Goal: Task Accomplishment & Management: Manage account settings

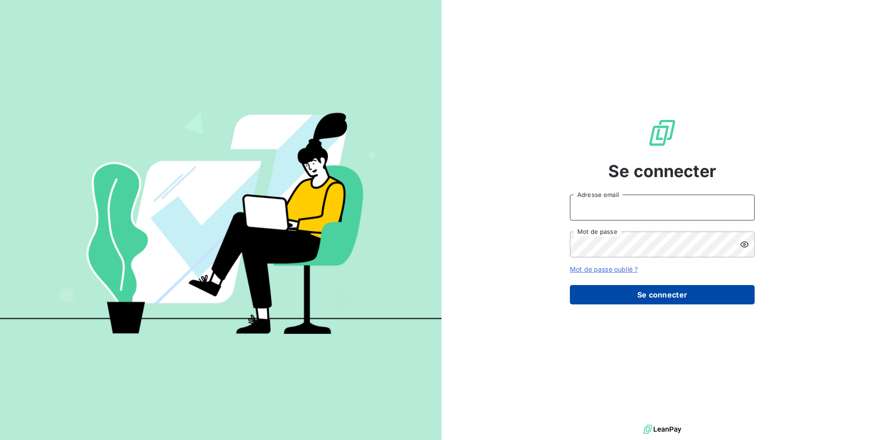
type input "[EMAIL_ADDRESS][DOMAIN_NAME]"
click at [619, 292] on button "Se connecter" at bounding box center [662, 294] width 185 height 19
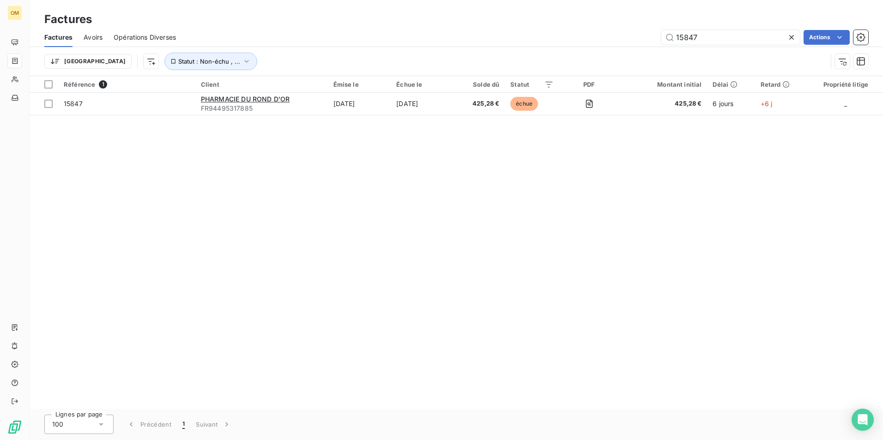
click at [787, 38] on icon at bounding box center [791, 37] width 9 height 9
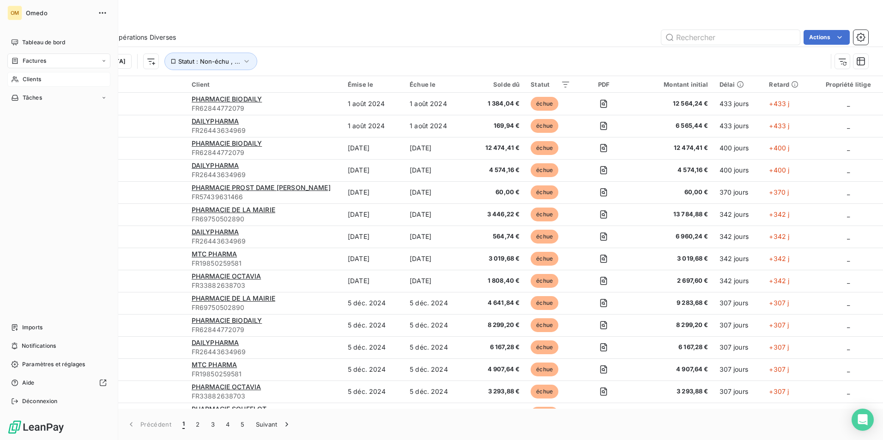
click at [21, 82] on div "Clients" at bounding box center [58, 79] width 103 height 15
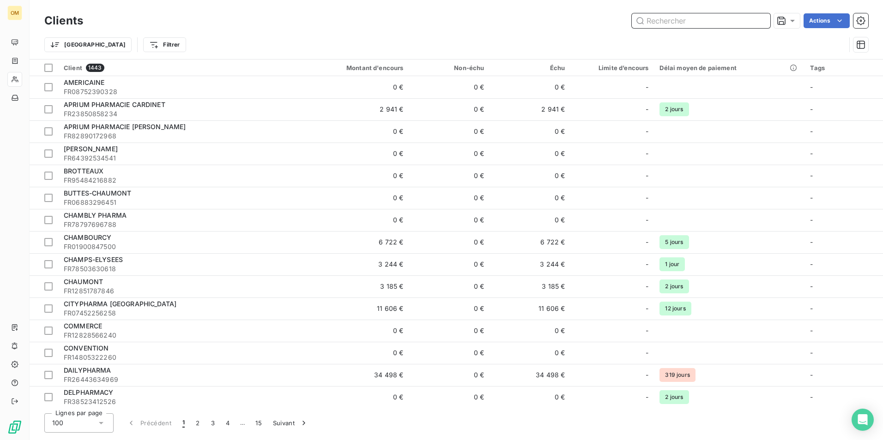
click at [663, 21] on input "text" at bounding box center [700, 20] width 138 height 15
paste input "942259565"
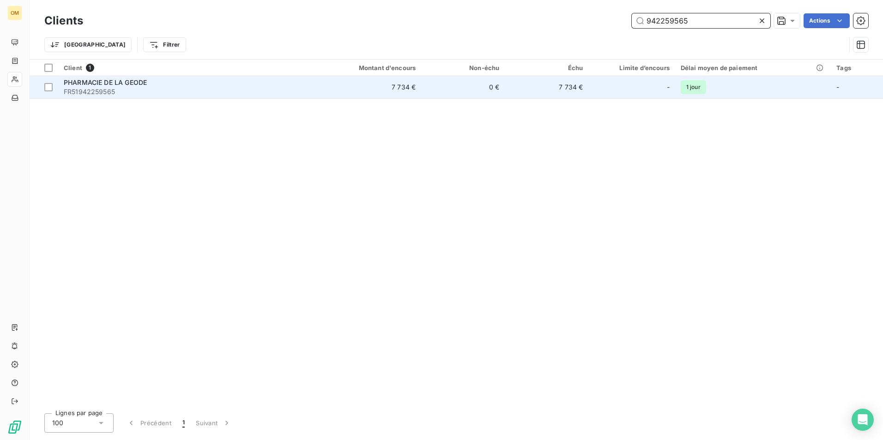
type input "942259565"
click at [245, 81] on div "PHARMACIE DE LA GEODE" at bounding box center [184, 82] width 240 height 9
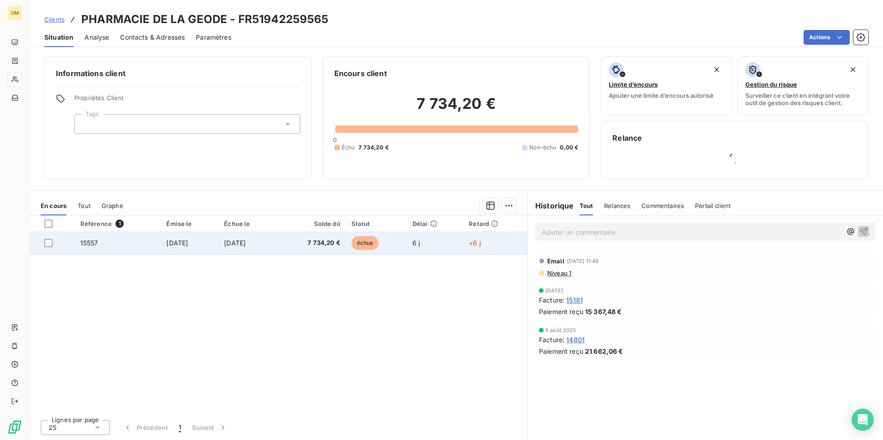
click at [246, 243] on span "[DATE]" at bounding box center [235, 243] width 22 height 8
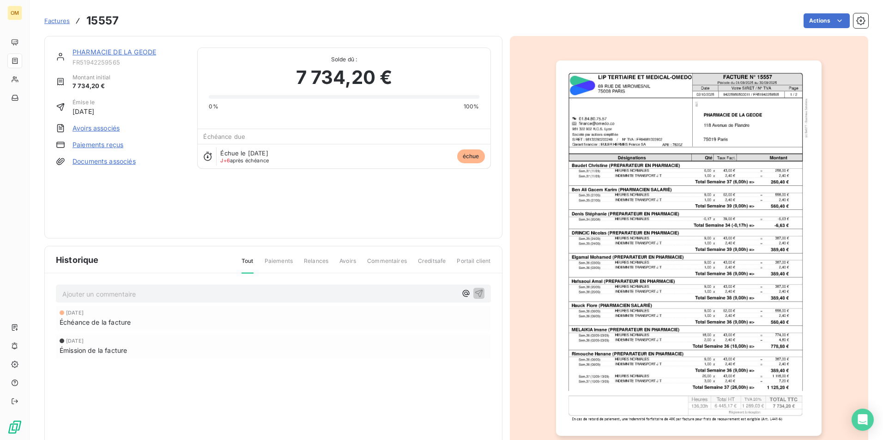
click at [691, 110] on img "button" at bounding box center [688, 248] width 265 height 376
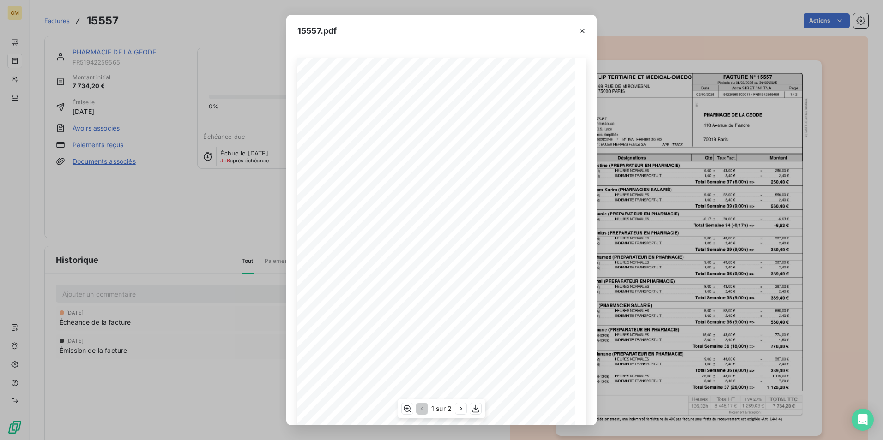
click at [456, 113] on span "PHARMACIE DE LA GEODE" at bounding box center [486, 114] width 61 height 5
click at [409, 408] on icon "button" at bounding box center [406, 408] width 9 height 9
click at [407, 408] on icon "button" at bounding box center [406, 409] width 7 height 7
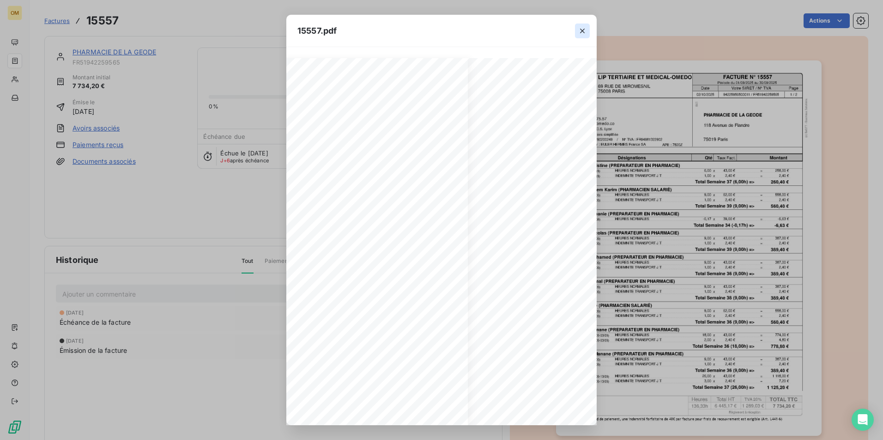
click at [579, 33] on icon "button" at bounding box center [581, 30] width 9 height 9
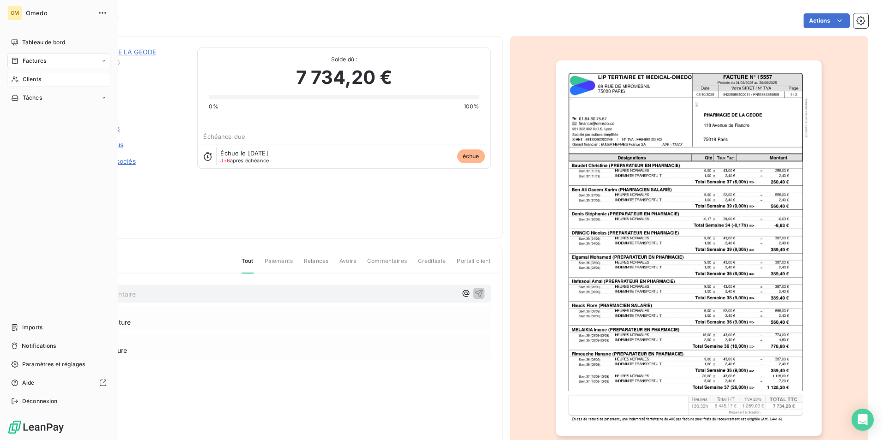
click at [18, 76] on icon at bounding box center [15, 79] width 8 height 7
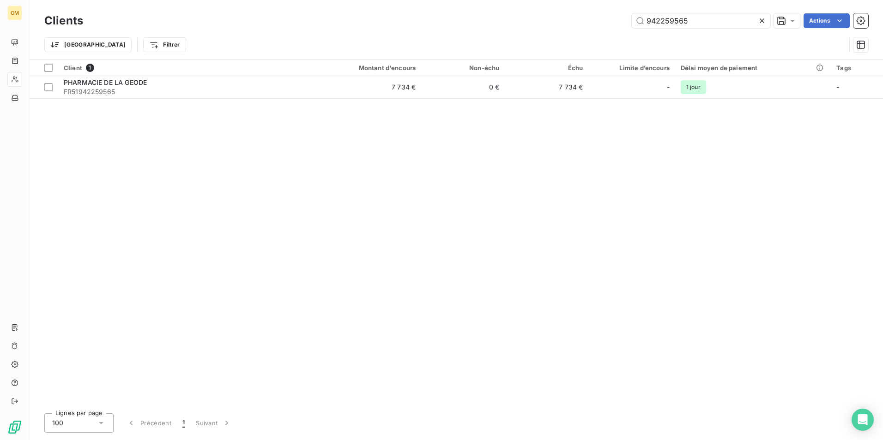
drag, startPoint x: 694, startPoint y: 17, endPoint x: 622, endPoint y: 24, distance: 72.8
click at [622, 24] on div "942259565 Actions" at bounding box center [481, 20] width 774 height 15
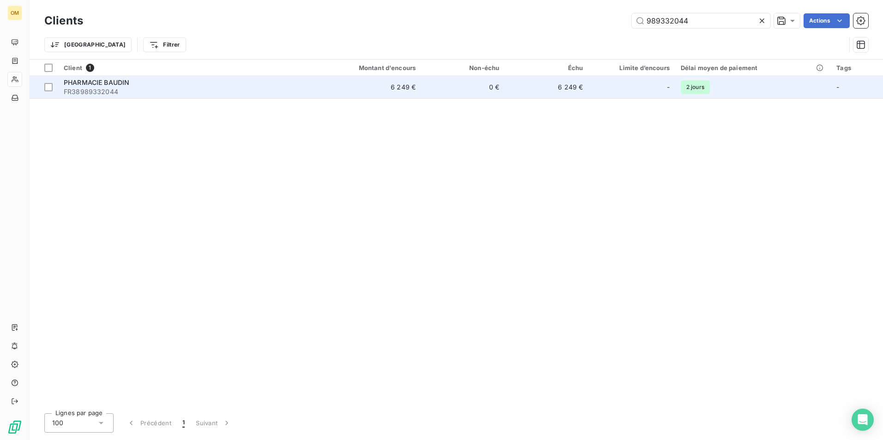
type input "989332044"
click at [292, 92] on span "FR38989332044" at bounding box center [184, 91] width 240 height 9
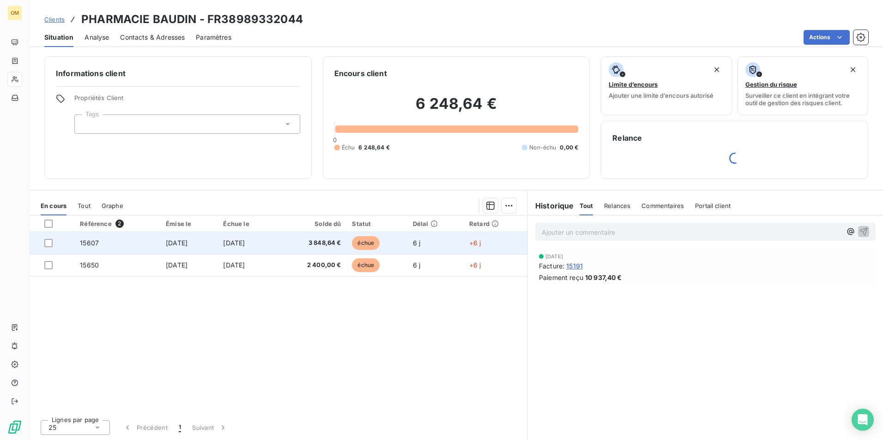
click at [228, 244] on span "[DATE]" at bounding box center [234, 243] width 22 height 8
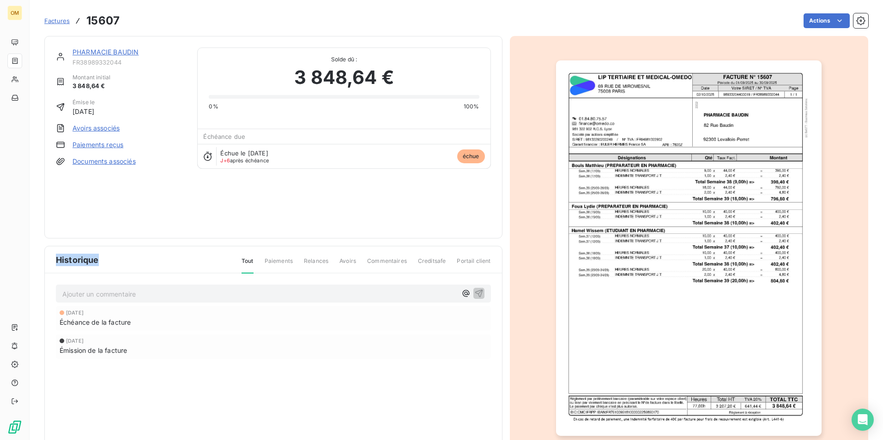
click at [728, 144] on img "button" at bounding box center [688, 248] width 265 height 376
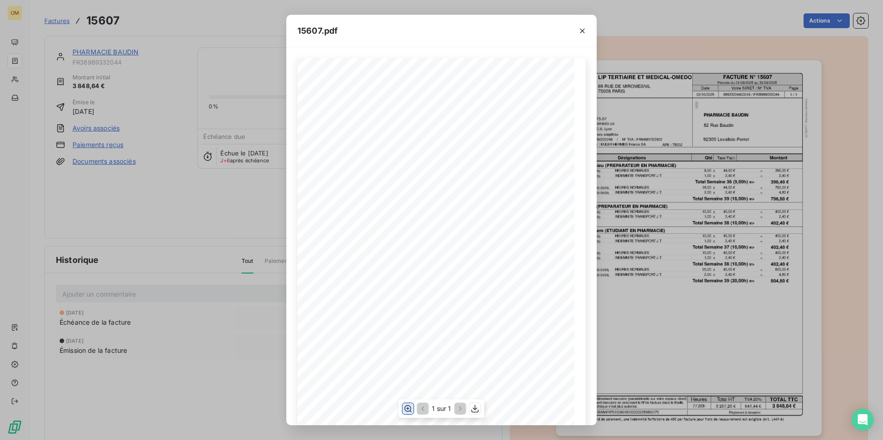
click at [404, 407] on icon "button" at bounding box center [407, 408] width 9 height 9
click at [577, 33] on button "button" at bounding box center [582, 31] width 15 height 15
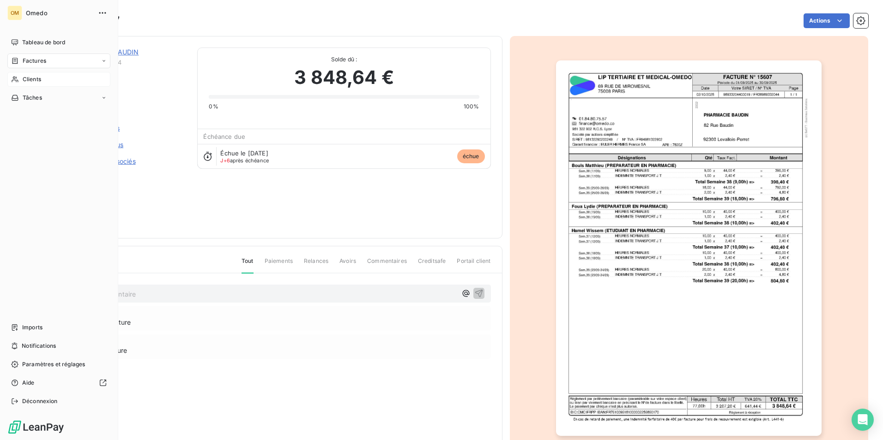
click at [32, 78] on span "Clients" at bounding box center [32, 79] width 18 height 8
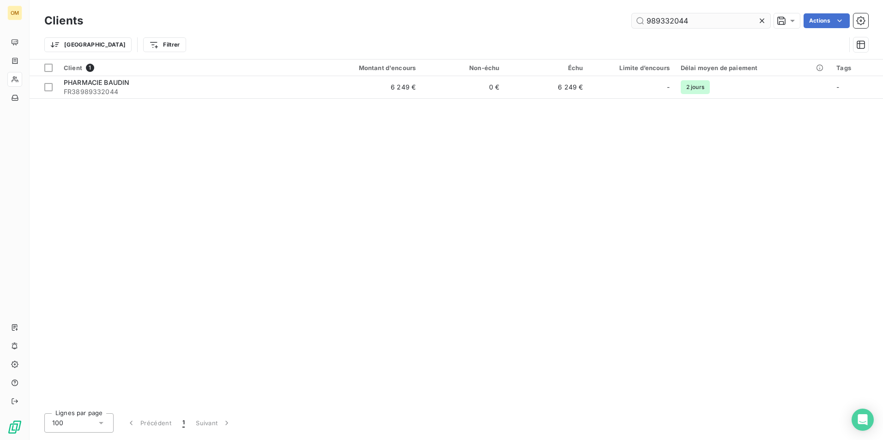
drag, startPoint x: 758, startPoint y: 20, endPoint x: 720, endPoint y: 24, distance: 38.9
click at [758, 20] on icon at bounding box center [761, 20] width 9 height 9
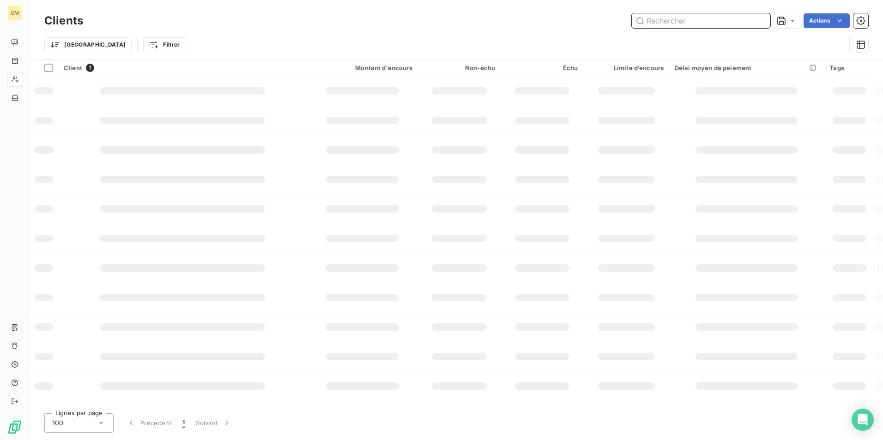
click at [709, 20] on input "text" at bounding box center [700, 20] width 138 height 15
paste input "518592365"
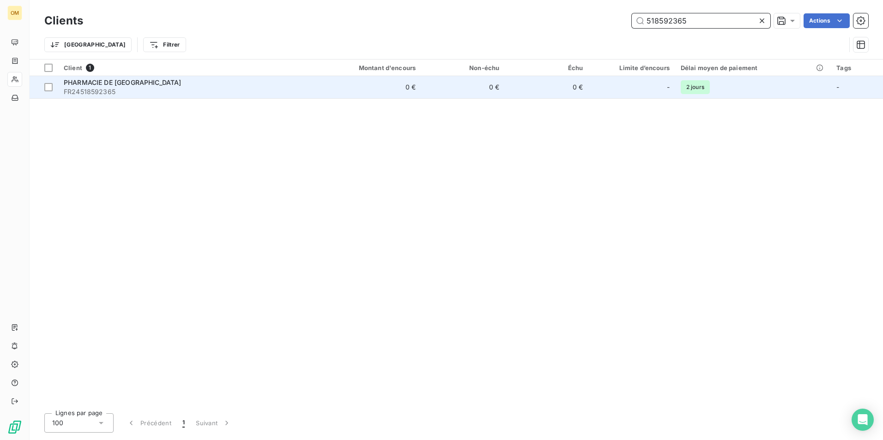
type input "518592365"
click at [217, 90] on span "FR24518592365" at bounding box center [184, 91] width 240 height 9
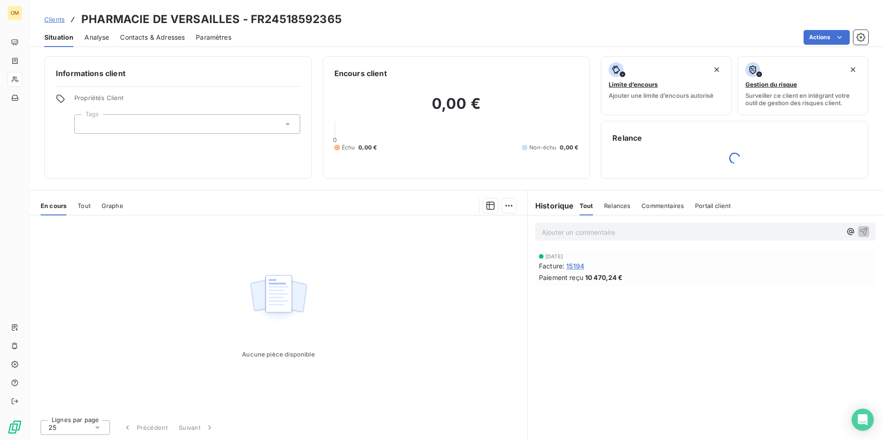
click at [574, 269] on span "15194" at bounding box center [575, 266] width 18 height 10
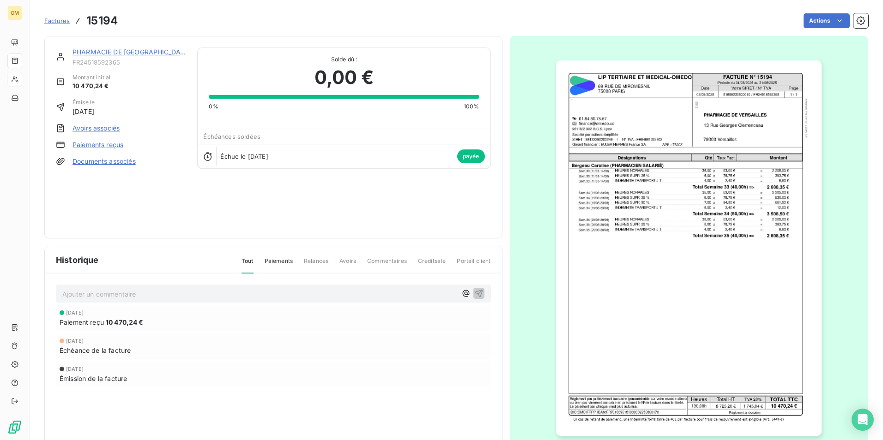
click at [721, 124] on img "button" at bounding box center [688, 248] width 265 height 376
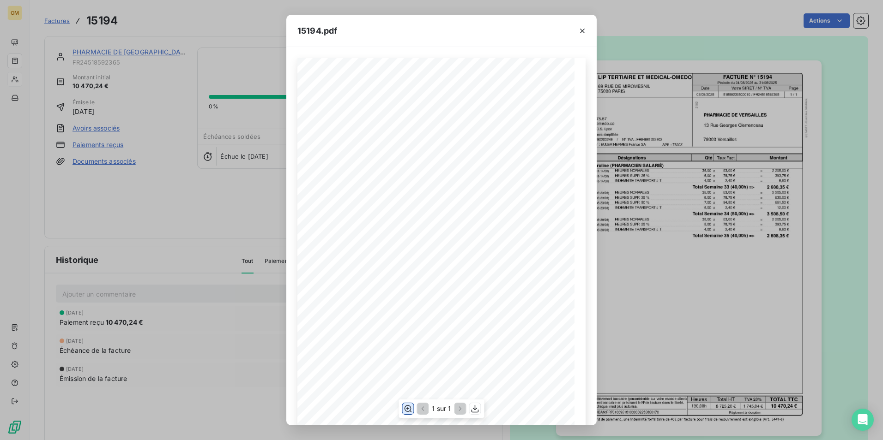
click at [408, 408] on icon "button" at bounding box center [407, 408] width 9 height 9
click at [583, 32] on icon "button" at bounding box center [582, 31] width 5 height 5
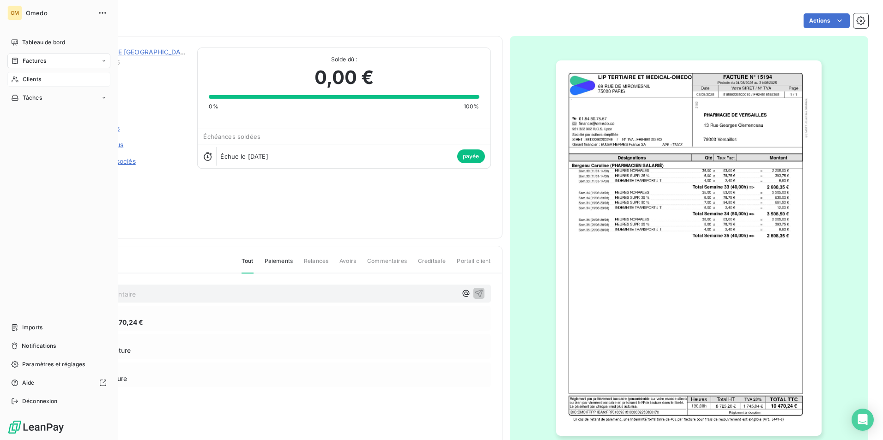
click at [13, 79] on icon at bounding box center [15, 79] width 8 height 7
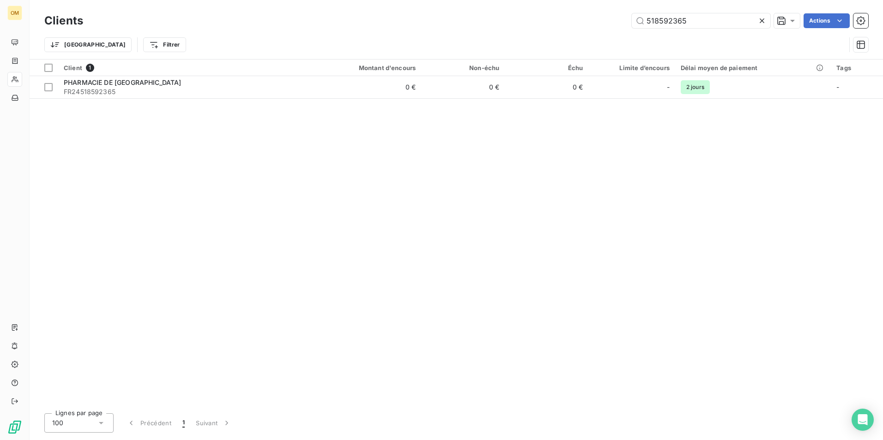
drag, startPoint x: 694, startPoint y: 18, endPoint x: 629, endPoint y: 20, distance: 65.6
click at [629, 20] on div "518592365 Actions" at bounding box center [481, 20] width 774 height 15
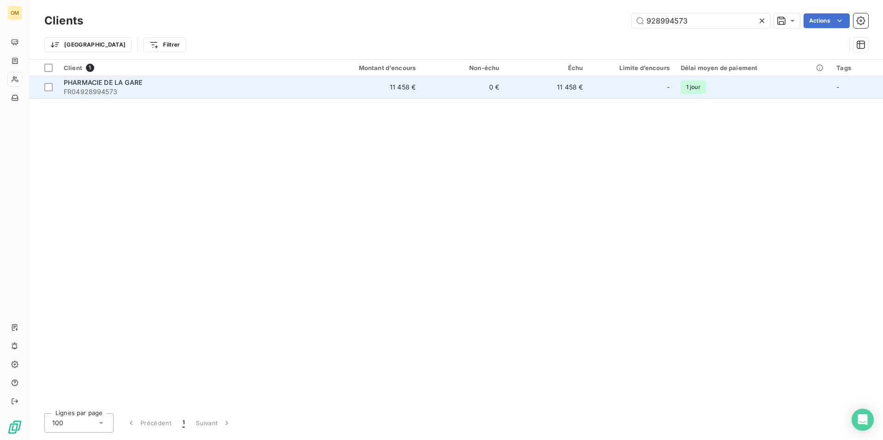
type input "928994573"
click at [216, 92] on span "FR04928994573" at bounding box center [184, 91] width 240 height 9
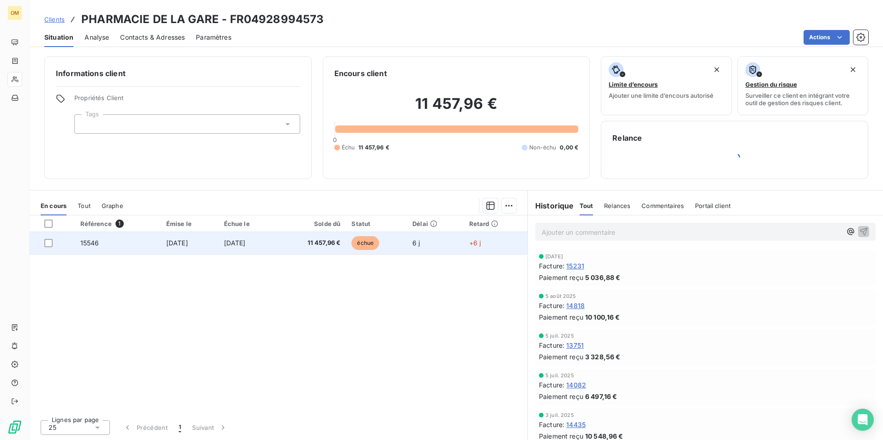
click at [316, 247] on span "11 457,96 €" at bounding box center [311, 243] width 59 height 9
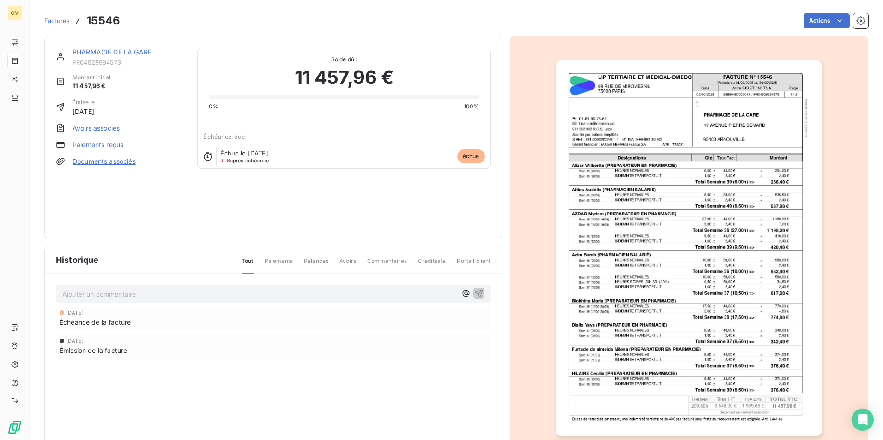
click at [685, 128] on img "button" at bounding box center [688, 248] width 265 height 376
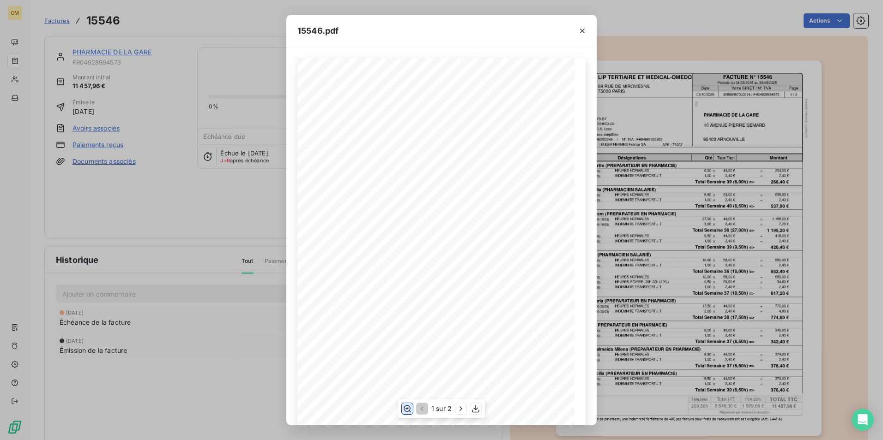
click at [408, 412] on icon "button" at bounding box center [406, 408] width 9 height 9
click at [170, 284] on div "15546.pdf FACTURE N° [GEOGRAPHIC_DATA][STREET_ADDRESS] ET MEDICAL-OMEDO Date Pa…" at bounding box center [441, 220] width 883 height 440
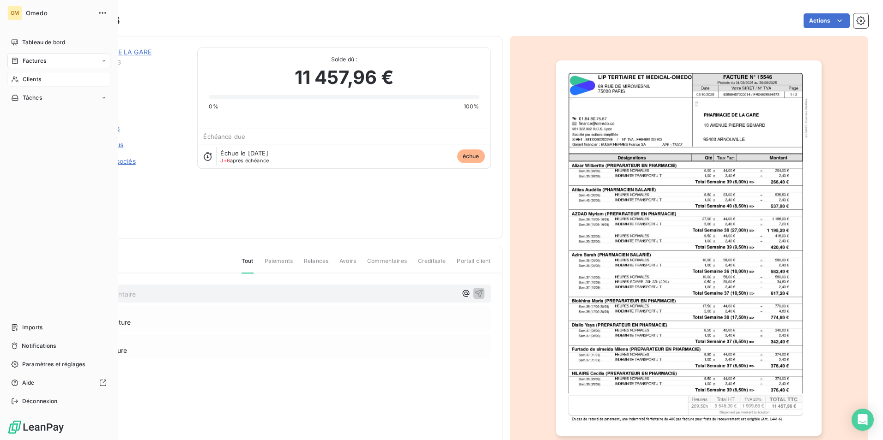
click at [24, 79] on span "Clients" at bounding box center [32, 79] width 18 height 8
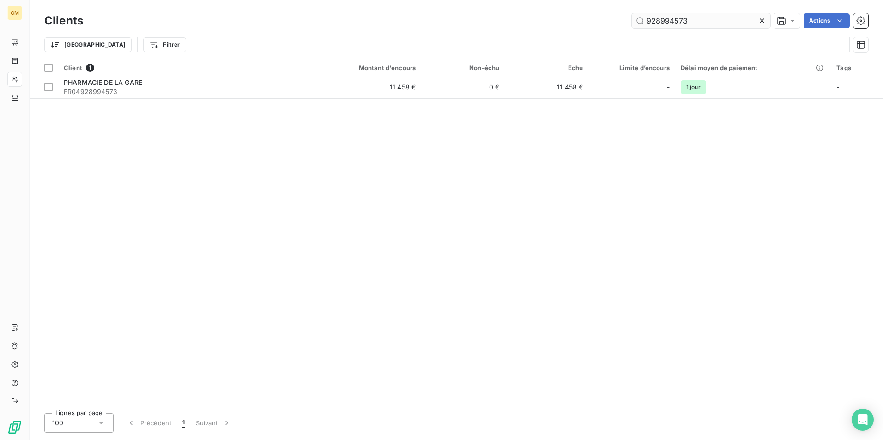
drag, startPoint x: 694, startPoint y: 20, endPoint x: 651, endPoint y: 25, distance: 43.3
click at [651, 25] on input "928994573" at bounding box center [700, 20] width 138 height 15
click at [684, 19] on input "928994573" at bounding box center [700, 20] width 138 height 15
click at [690, 19] on input "928994573" at bounding box center [700, 20] width 138 height 15
drag, startPoint x: 690, startPoint y: 19, endPoint x: 640, endPoint y: 28, distance: 50.6
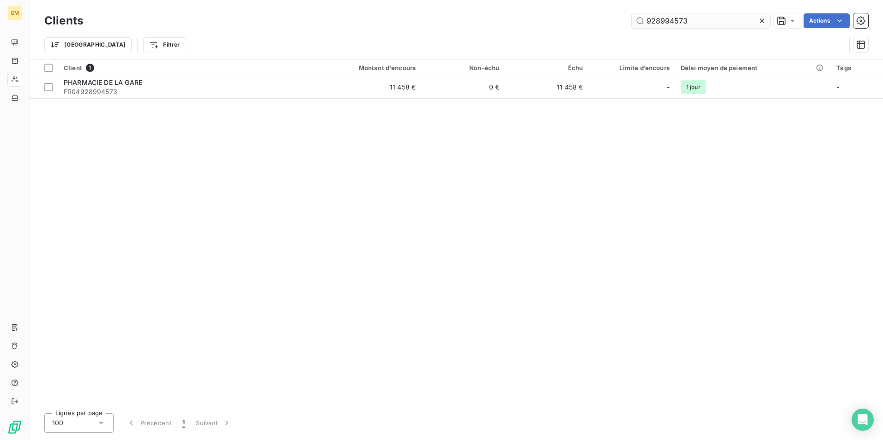
click at [640, 28] on input "928994573" at bounding box center [700, 20] width 138 height 15
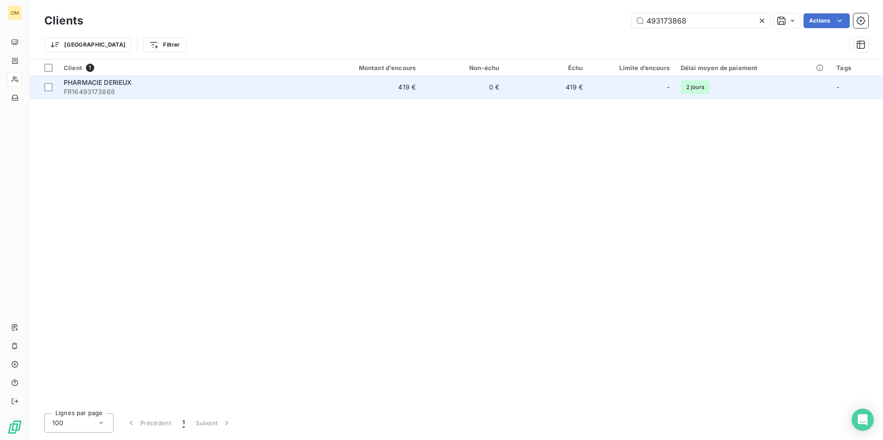
type input "493173868"
click at [332, 90] on td "419 €" at bounding box center [365, 87] width 112 height 22
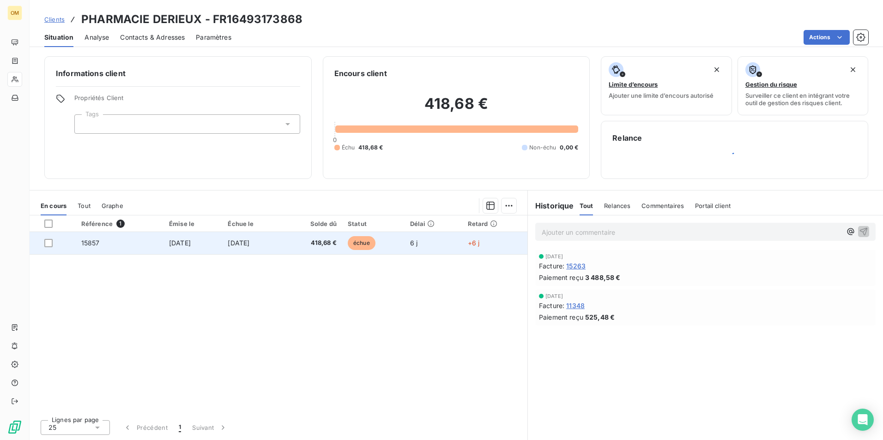
click at [272, 239] on td "[DATE]" at bounding box center [252, 243] width 60 height 22
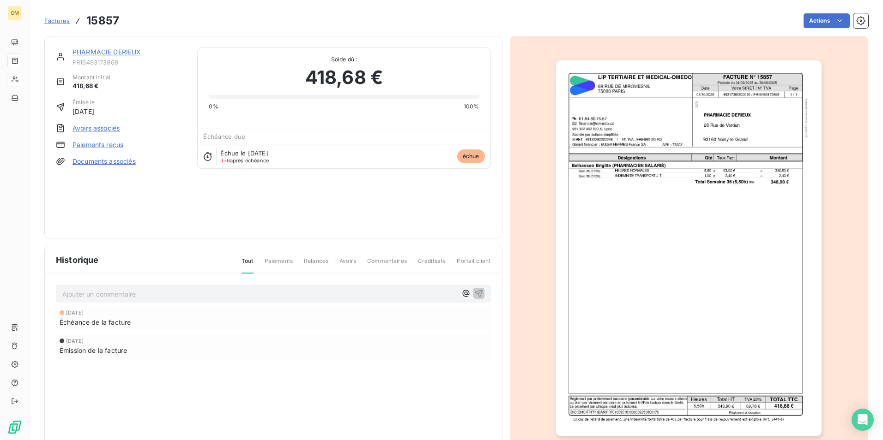
click at [727, 119] on img "button" at bounding box center [688, 248] width 265 height 376
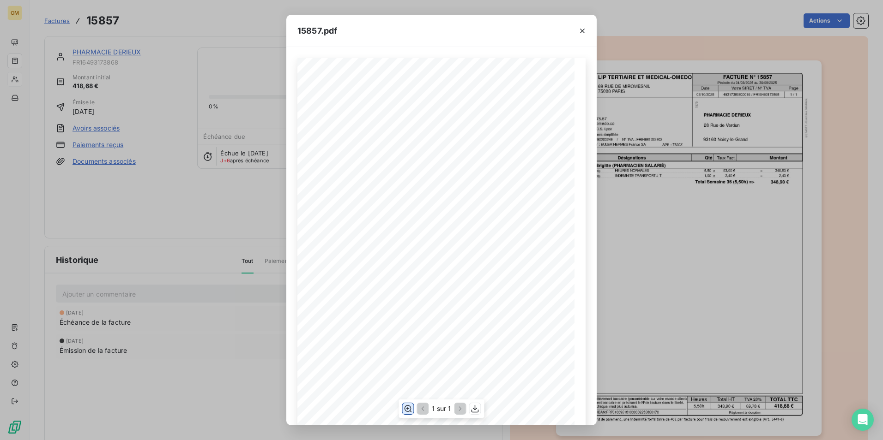
click at [402, 406] on button "button" at bounding box center [407, 408] width 11 height 11
click at [151, 219] on div "15857.pdf FACTURE N° 15857 [STREET_ADDRESS][GEOGRAPHIC_DATA] ET MEDICAL-OMEDO D…" at bounding box center [441, 220] width 883 height 440
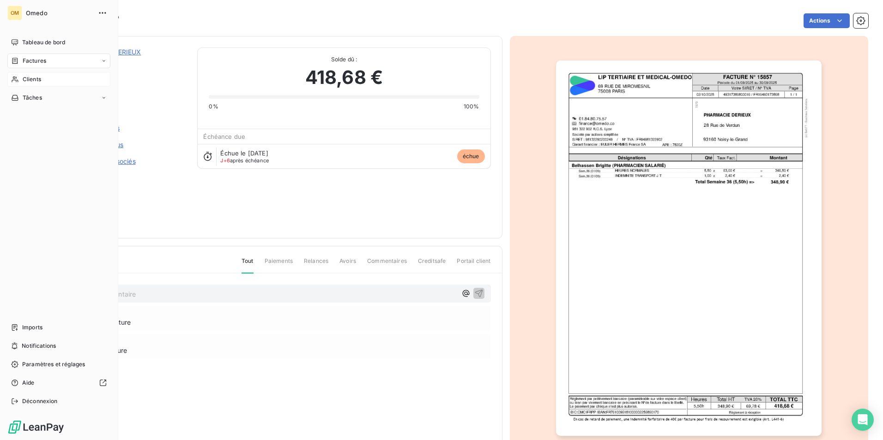
click at [21, 84] on div "Clients" at bounding box center [58, 79] width 103 height 15
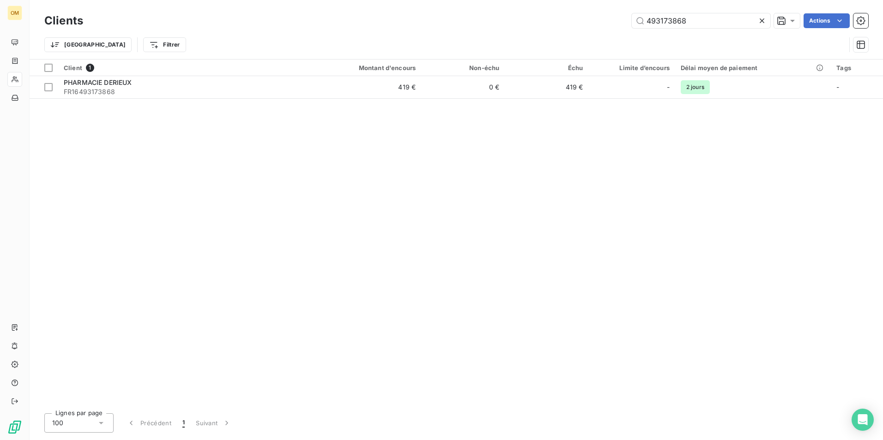
drag, startPoint x: 698, startPoint y: 22, endPoint x: 628, endPoint y: 22, distance: 70.2
click at [628, 22] on div "493173868 Actions" at bounding box center [481, 20] width 774 height 15
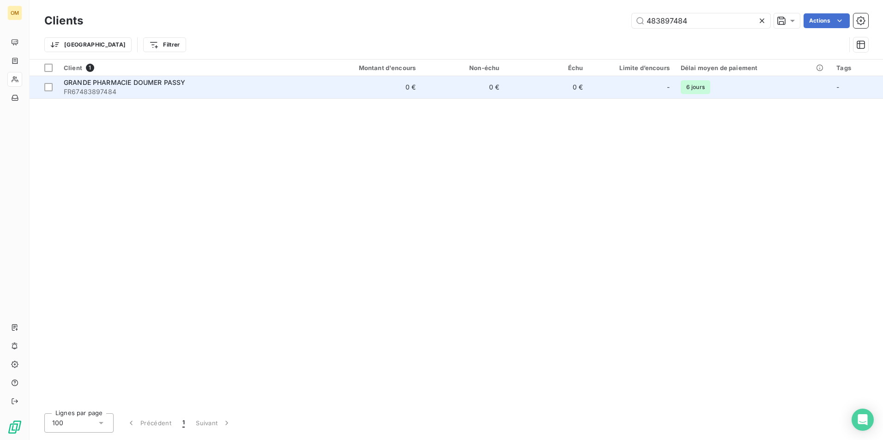
type input "483897484"
click at [404, 90] on td "0 €" at bounding box center [365, 87] width 112 height 22
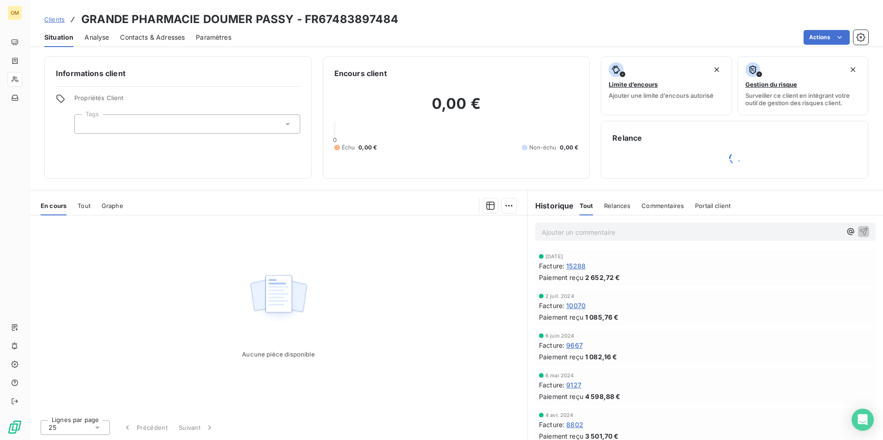
click at [577, 266] on span "15288" at bounding box center [575, 266] width 19 height 10
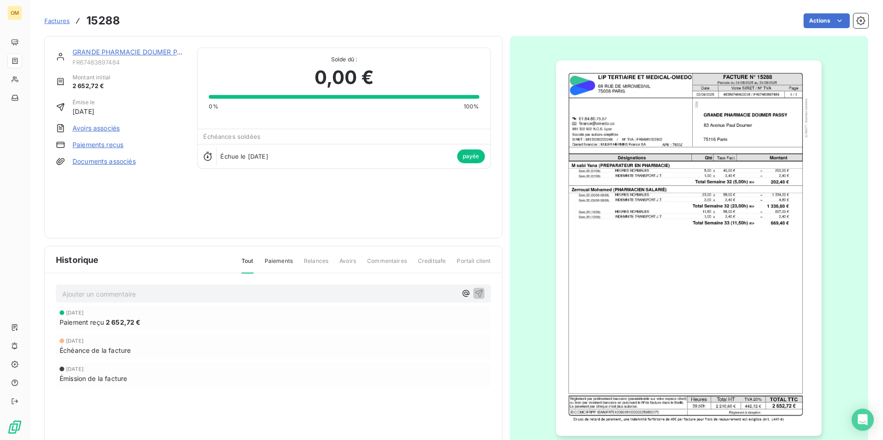
click at [675, 166] on img "button" at bounding box center [688, 248] width 265 height 376
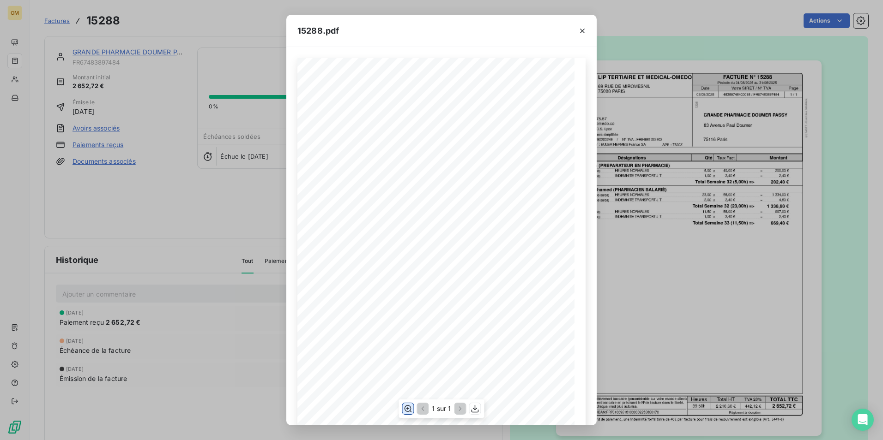
click at [410, 408] on icon "button" at bounding box center [407, 409] width 7 height 7
click at [475, 409] on icon "button" at bounding box center [474, 409] width 7 height 8
click at [581, 29] on icon "button" at bounding box center [581, 30] width 9 height 9
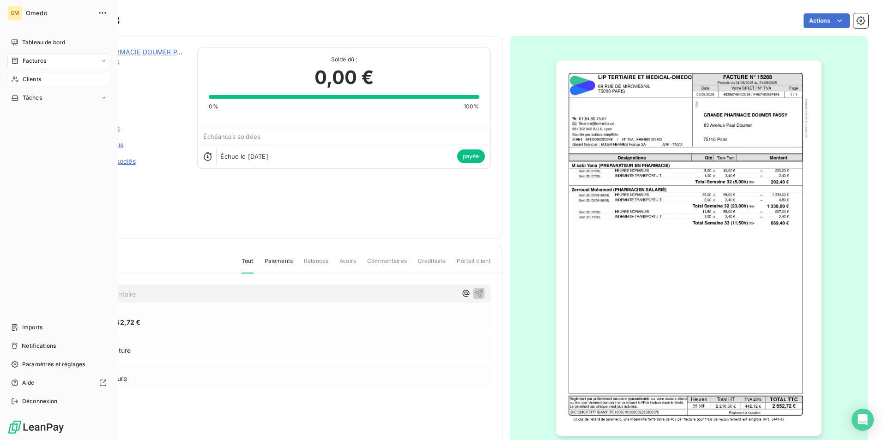
click at [32, 73] on div "Clients" at bounding box center [58, 79] width 103 height 15
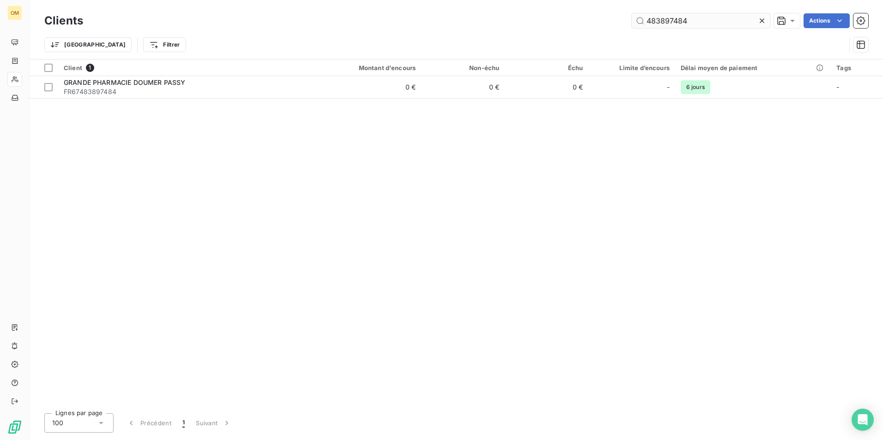
drag, startPoint x: 692, startPoint y: 20, endPoint x: 634, endPoint y: 23, distance: 58.2
click at [634, 23] on input "483897484" at bounding box center [700, 20] width 138 height 15
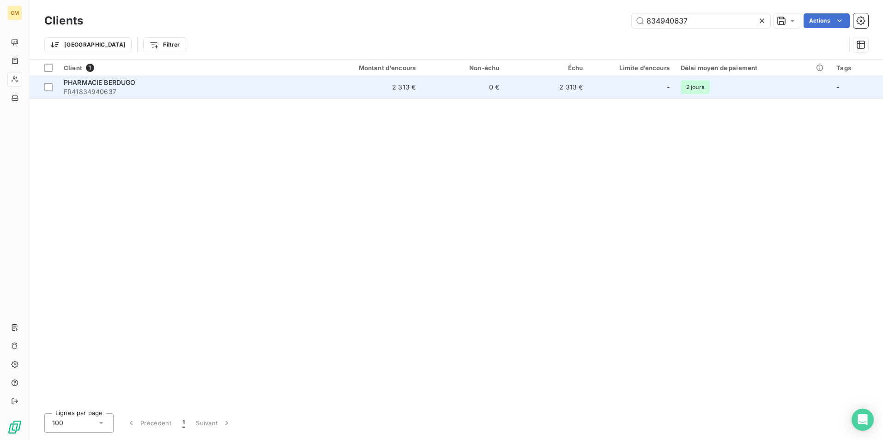
type input "834940637"
click at [144, 84] on div "PHARMACIE BERDUGO" at bounding box center [184, 82] width 240 height 9
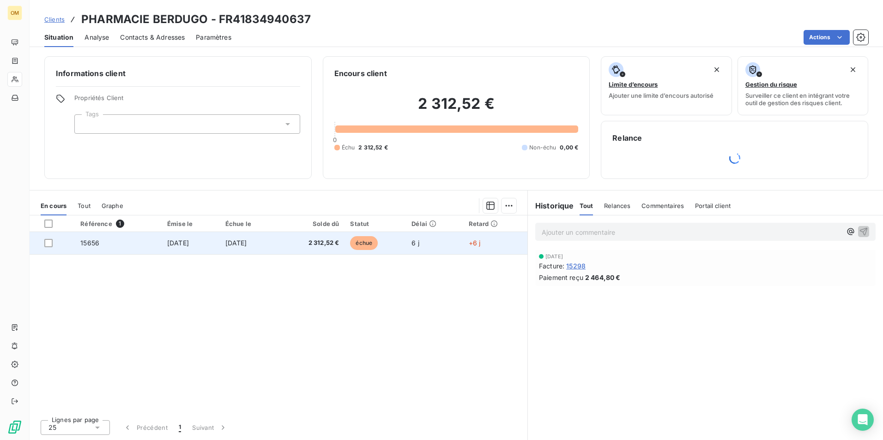
click at [278, 242] on td "[DATE]" at bounding box center [249, 243] width 59 height 22
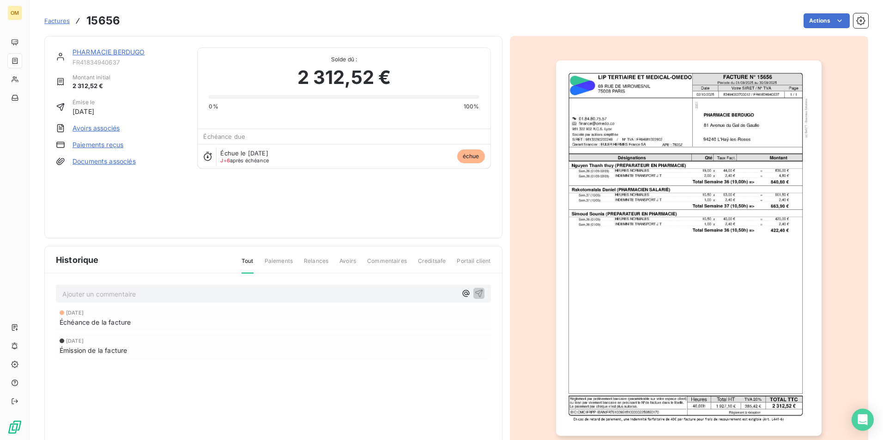
click at [673, 163] on img "button" at bounding box center [688, 248] width 265 height 376
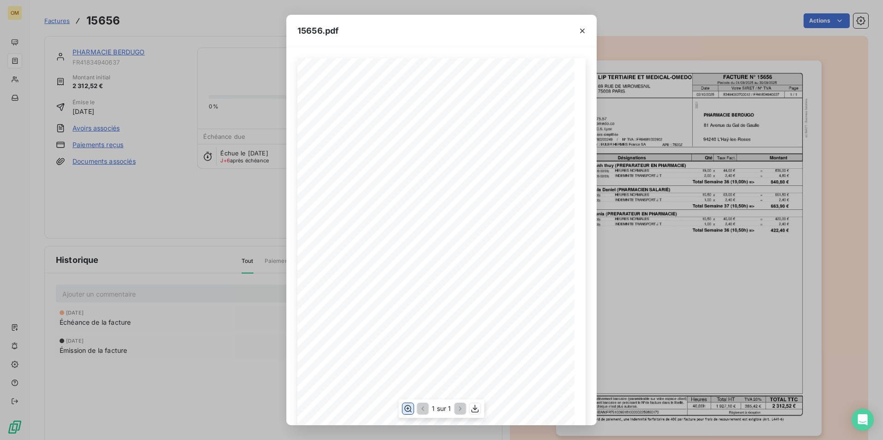
click at [404, 411] on icon "button" at bounding box center [407, 408] width 9 height 9
click at [147, 189] on div "15656.pdf FACTURE N° 15656 [STREET_ADDRESS][GEOGRAPHIC_DATA] ET MEDICAL-OMEDO D…" at bounding box center [441, 220] width 883 height 440
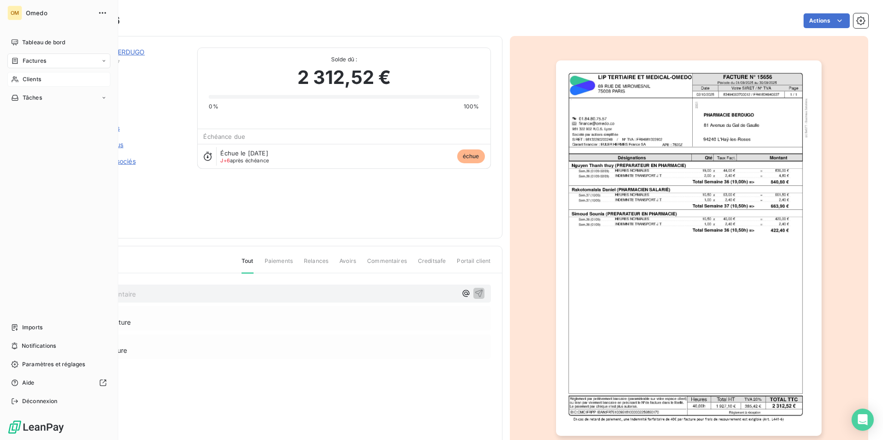
click at [14, 85] on div "Clients" at bounding box center [58, 79] width 103 height 15
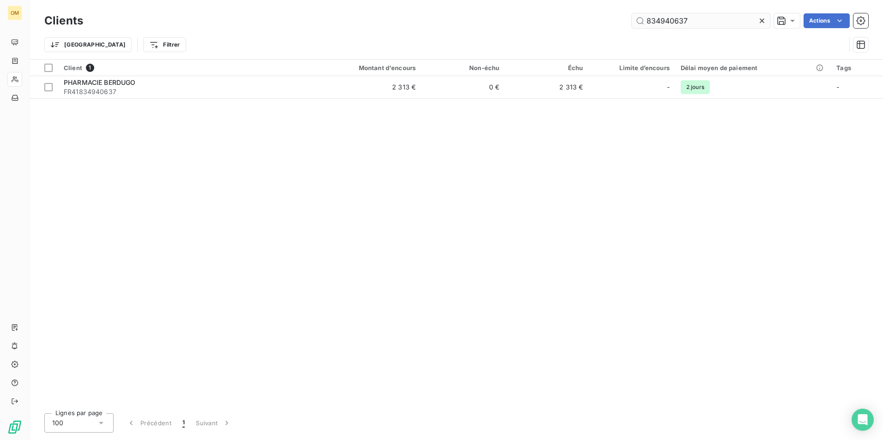
drag, startPoint x: 696, startPoint y: 21, endPoint x: 633, endPoint y: 15, distance: 63.1
click at [633, 15] on input "834940637" at bounding box center [700, 20] width 138 height 15
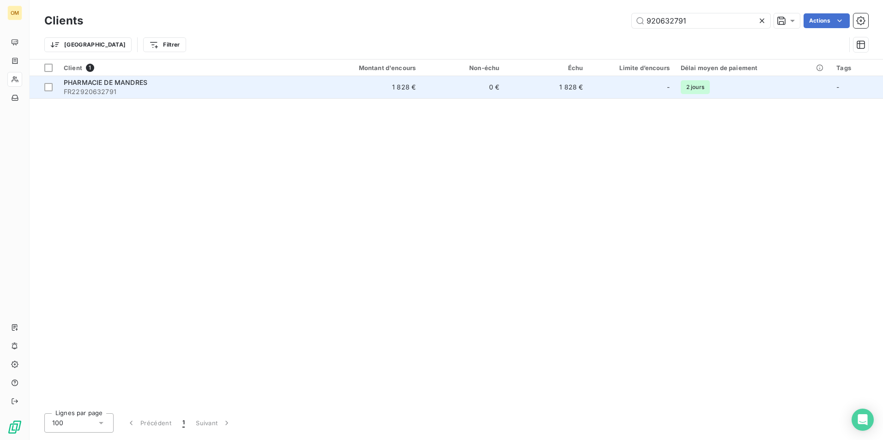
type input "920632791"
click at [333, 89] on td "1 828 €" at bounding box center [365, 87] width 112 height 22
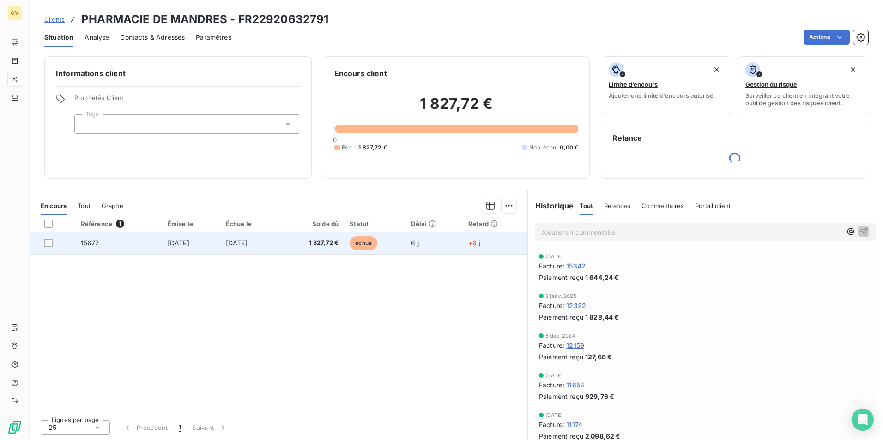
click at [314, 244] on span "1 827,72 €" at bounding box center [311, 243] width 54 height 9
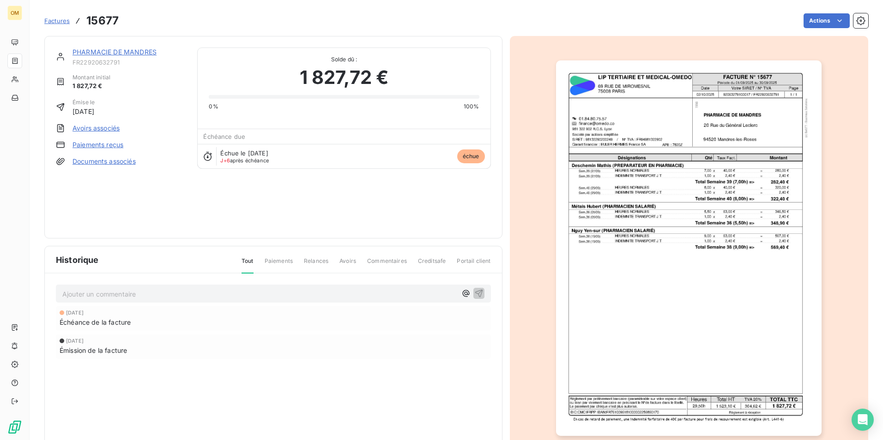
click at [700, 133] on img "button" at bounding box center [688, 248] width 265 height 376
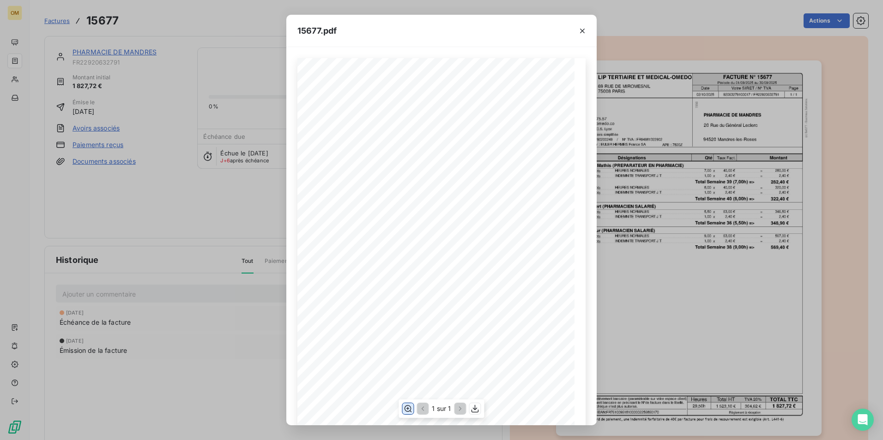
click at [406, 409] on icon "button" at bounding box center [407, 409] width 7 height 7
drag, startPoint x: 204, startPoint y: 229, endPoint x: 198, endPoint y: 228, distance: 6.3
click at [204, 229] on div "15677.pdf FACTURE N° [GEOGRAPHIC_DATA][STREET_ADDRESS] ET MEDICAL-OMEDO Date Pa…" at bounding box center [441, 220] width 883 height 440
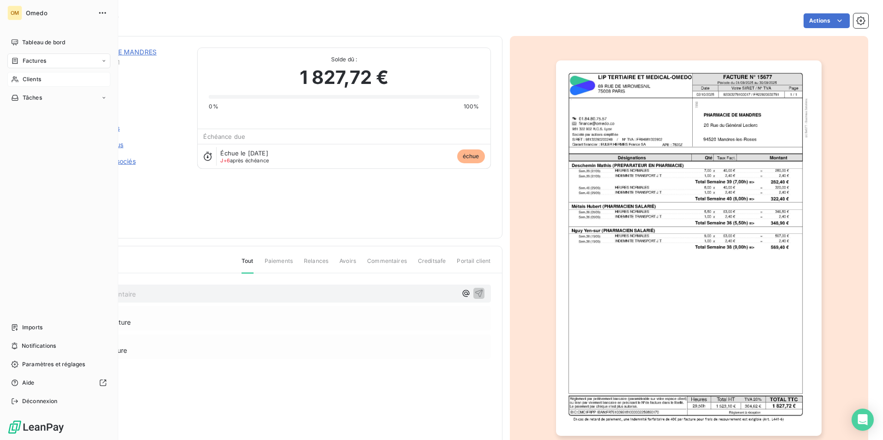
click at [18, 77] on icon at bounding box center [15, 79] width 8 height 7
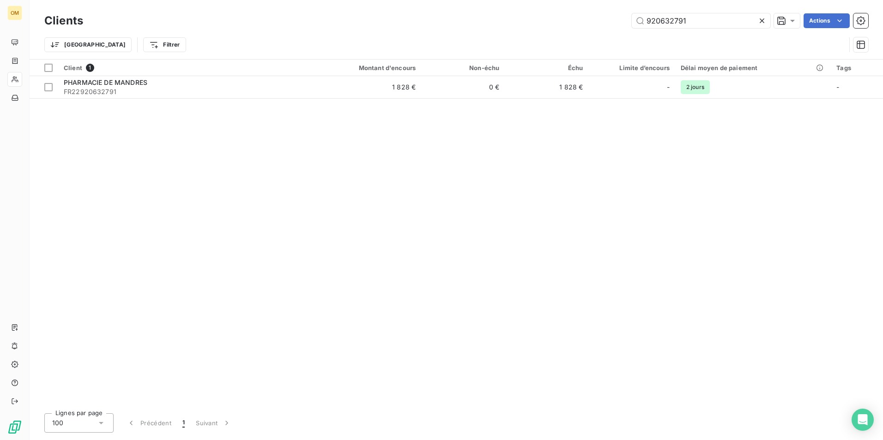
drag, startPoint x: 693, startPoint y: 22, endPoint x: 628, endPoint y: 22, distance: 65.1
click at [628, 22] on div "920632791 Actions" at bounding box center [481, 20] width 774 height 15
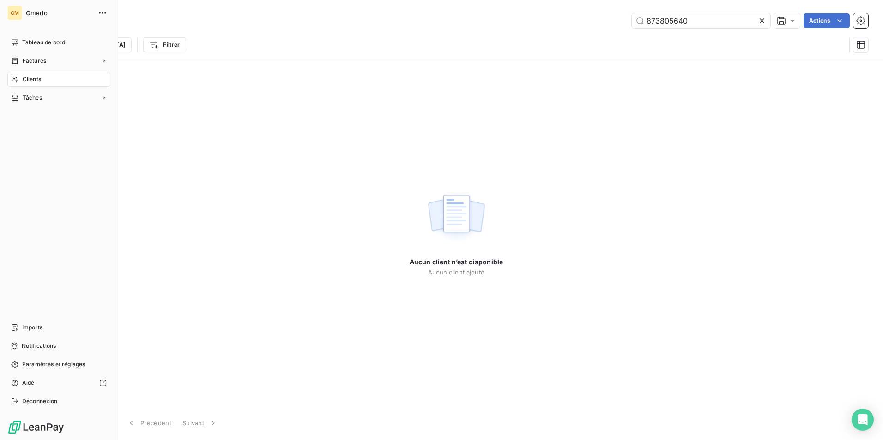
click at [15, 75] on div "Clients" at bounding box center [58, 79] width 103 height 15
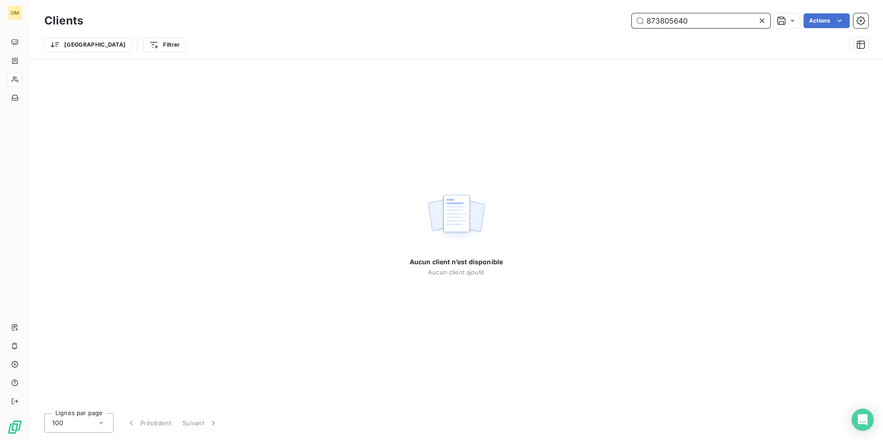
drag, startPoint x: 700, startPoint y: 21, endPoint x: 634, endPoint y: 31, distance: 67.2
click at [634, 31] on div "Clients 873805640 Actions Trier Filtrer" at bounding box center [455, 35] width 823 height 48
paste input "389243841"
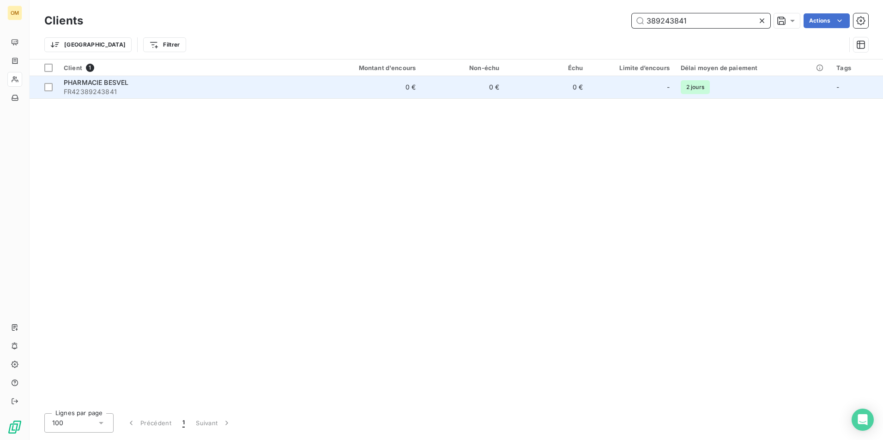
type input "389243841"
click at [164, 90] on span "FR42389243841" at bounding box center [184, 91] width 240 height 9
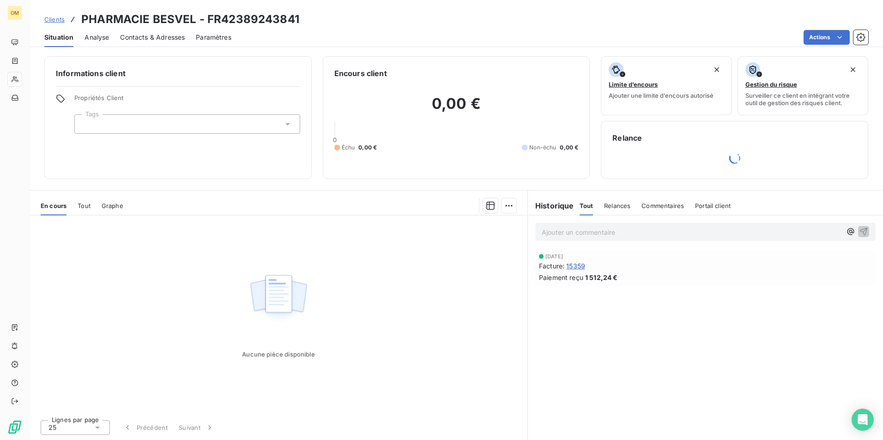
click at [581, 262] on span "15359" at bounding box center [575, 266] width 19 height 10
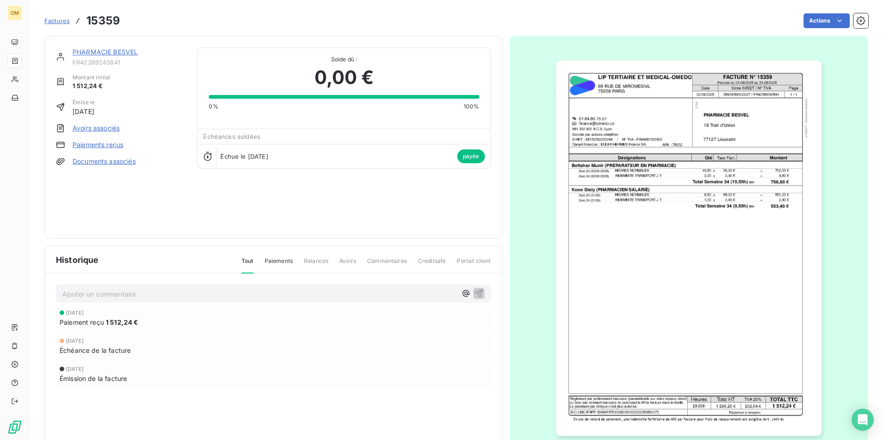
click at [722, 132] on img "button" at bounding box center [688, 248] width 265 height 376
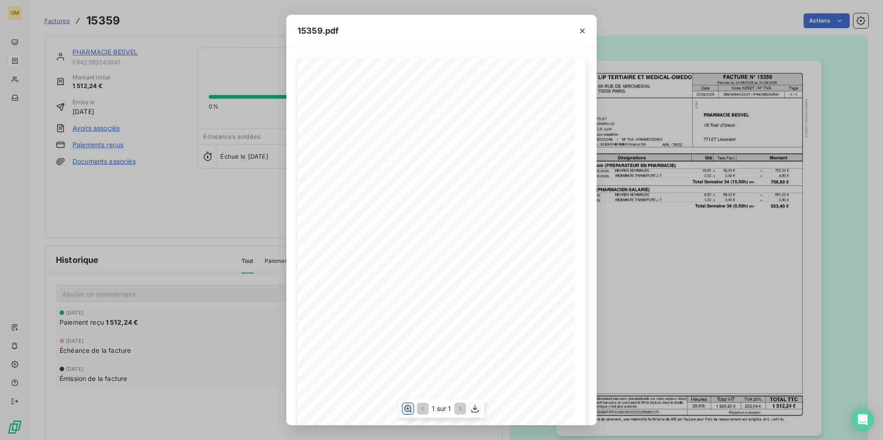
click at [410, 405] on icon "button" at bounding box center [407, 408] width 9 height 9
drag, startPoint x: 115, startPoint y: 240, endPoint x: 98, endPoint y: 224, distance: 23.2
click at [115, 240] on div "15359.pdf FACTURE N° 15359 [STREET_ADDRESS][GEOGRAPHIC_DATA] ET MEDICAL-OMEDO D…" at bounding box center [441, 220] width 883 height 440
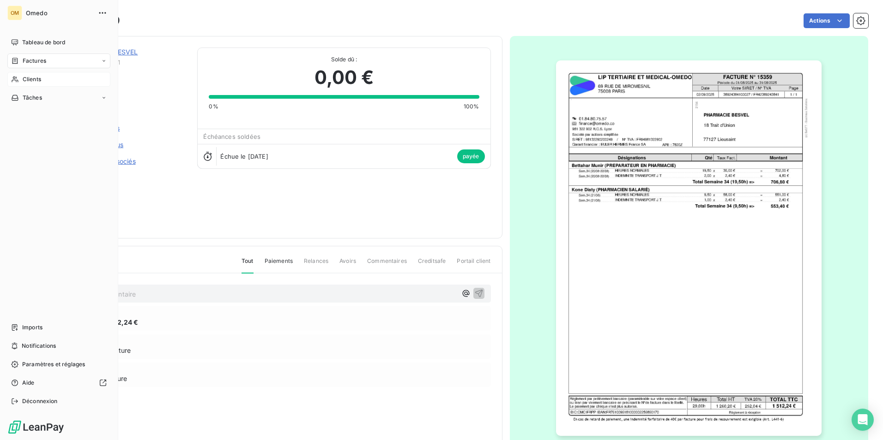
click at [18, 81] on icon at bounding box center [15, 79] width 8 height 7
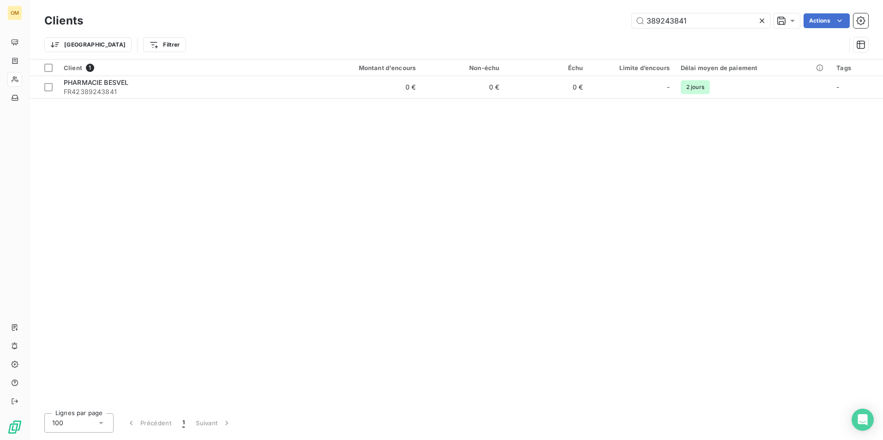
drag, startPoint x: 712, startPoint y: 22, endPoint x: 562, endPoint y: 31, distance: 150.3
click at [562, 31] on div "Clients 389243841 Actions Trier Filtrer" at bounding box center [455, 35] width 823 height 48
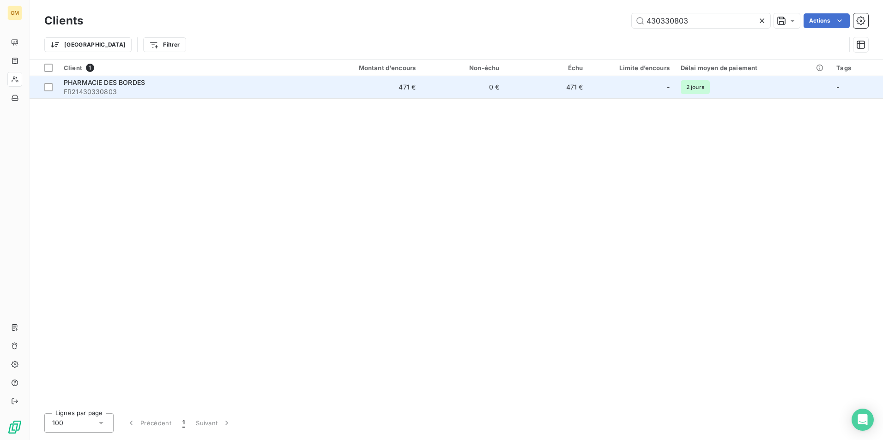
type input "430330803"
click at [330, 92] on td "471 €" at bounding box center [365, 87] width 112 height 22
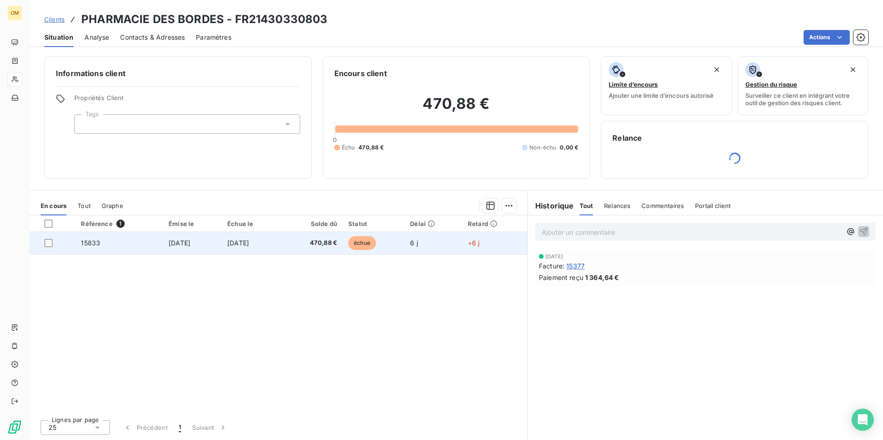
click at [315, 246] on span "470,88 €" at bounding box center [312, 243] width 50 height 9
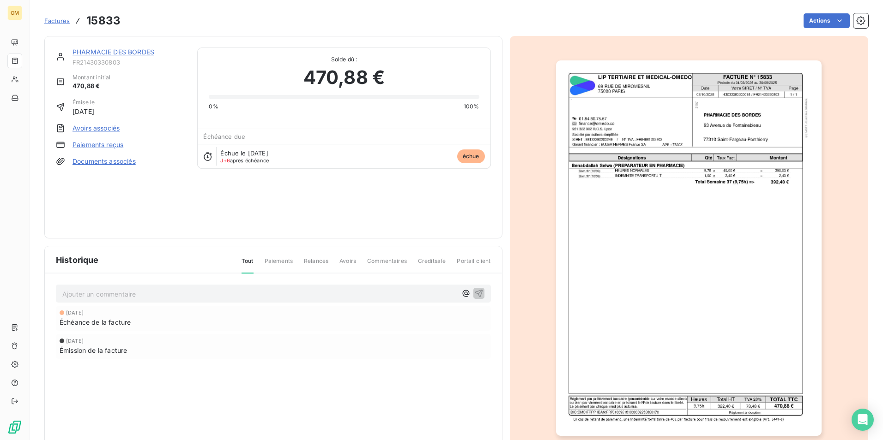
click at [652, 157] on img "button" at bounding box center [688, 248] width 265 height 376
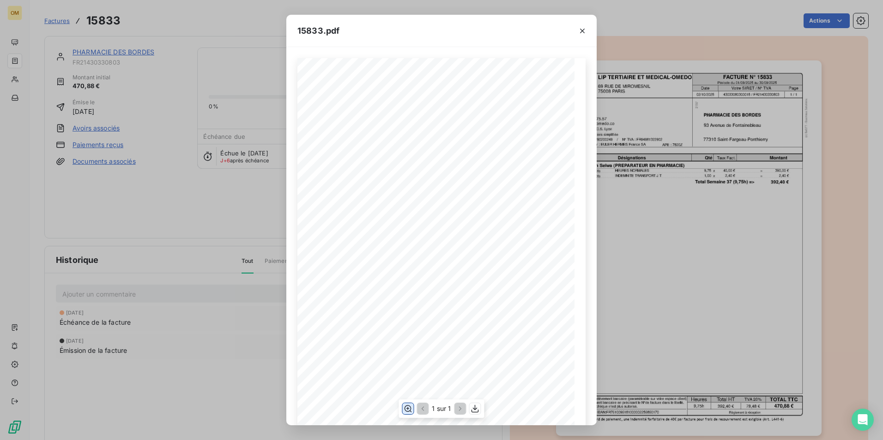
click at [411, 410] on icon "button" at bounding box center [407, 408] width 9 height 9
click at [586, 31] on icon "button" at bounding box center [581, 30] width 9 height 9
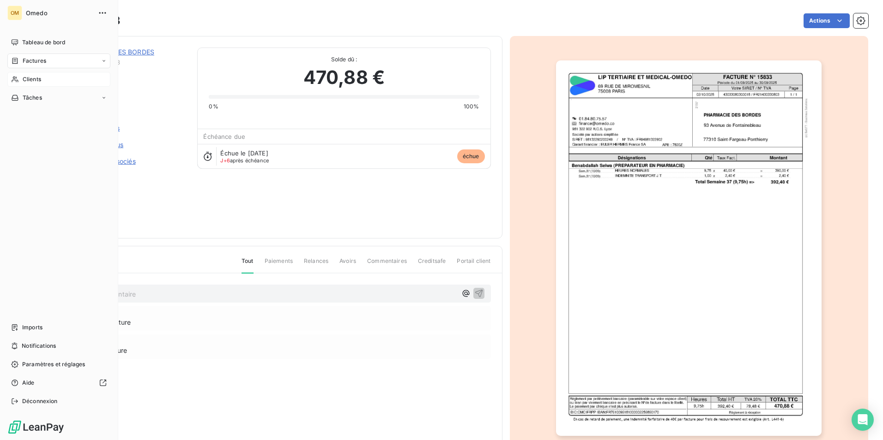
click at [21, 83] on div "Clients" at bounding box center [58, 79] width 103 height 15
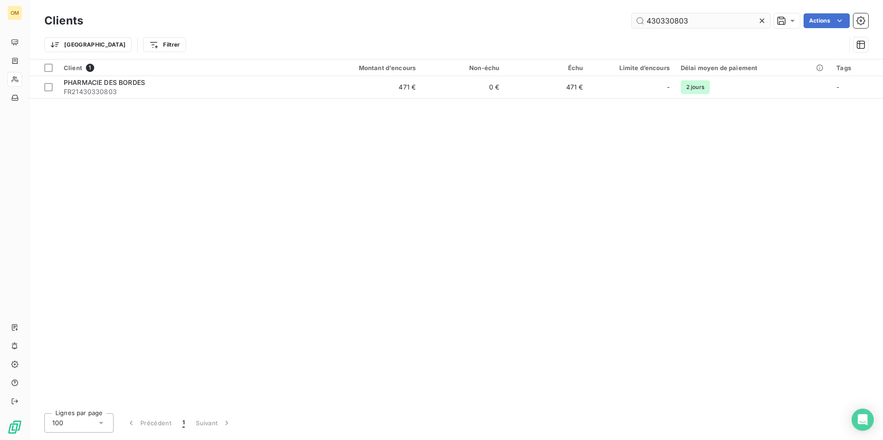
drag, startPoint x: 701, startPoint y: 23, endPoint x: 640, endPoint y: 18, distance: 61.6
click at [640, 18] on input "430330803" at bounding box center [700, 20] width 138 height 15
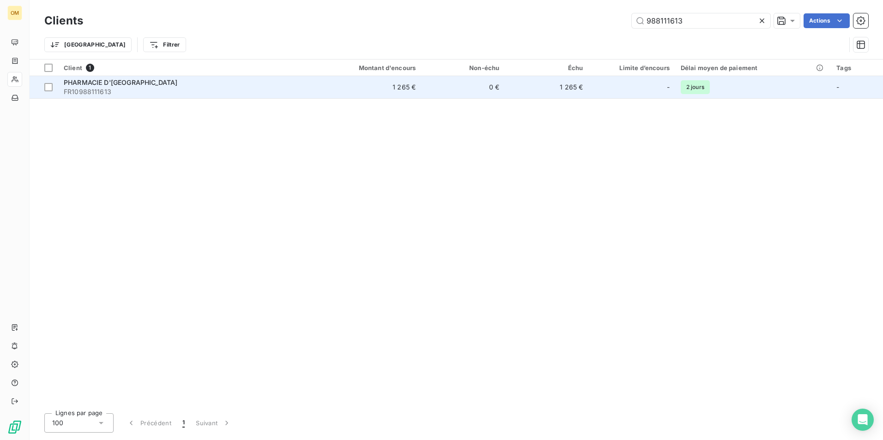
type input "988111613"
click at [246, 96] on span "FR10988111613" at bounding box center [184, 91] width 240 height 9
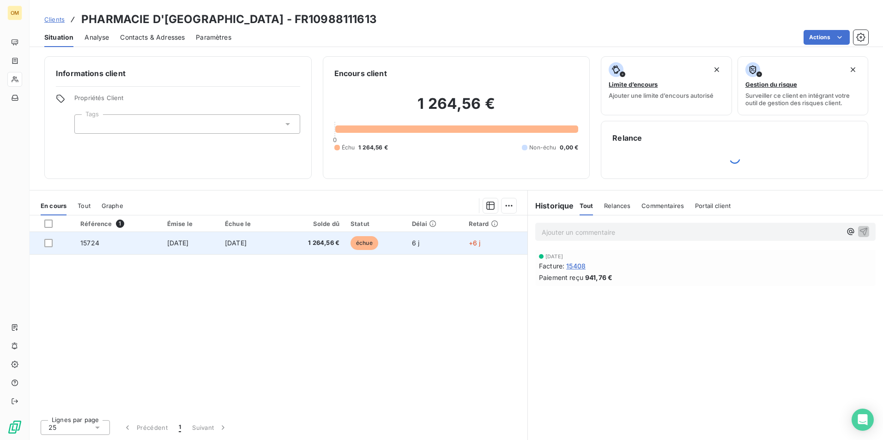
click at [271, 245] on td "[DATE]" at bounding box center [248, 243] width 59 height 22
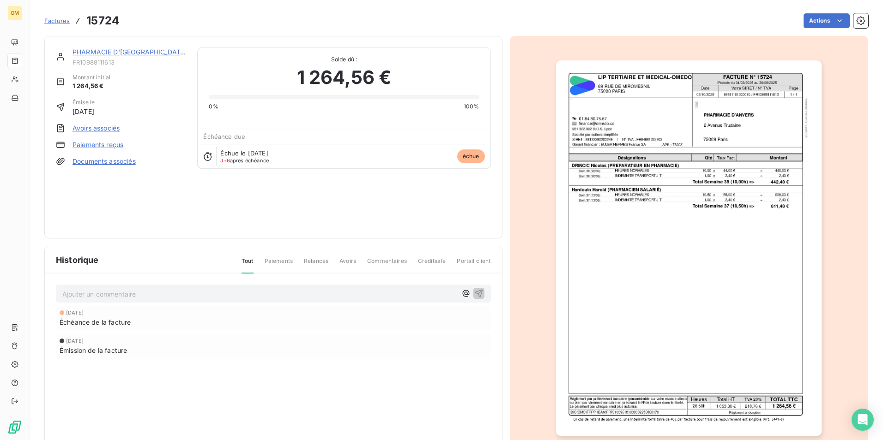
click at [691, 155] on img "button" at bounding box center [688, 248] width 265 height 376
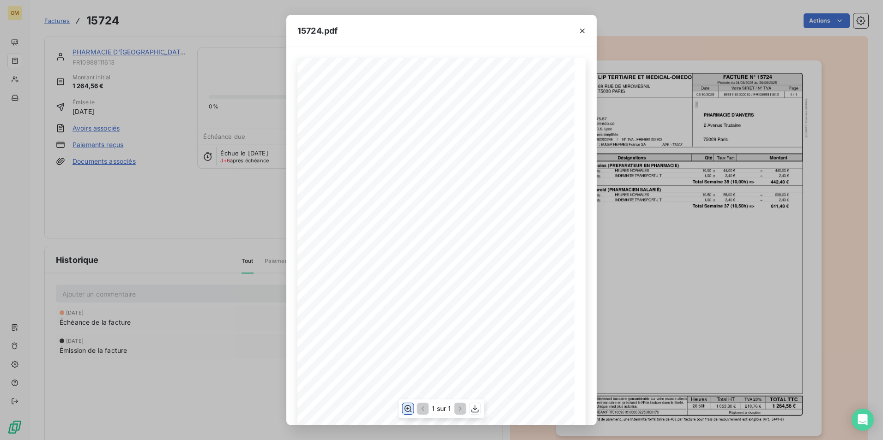
click at [409, 405] on icon "button" at bounding box center [407, 408] width 9 height 9
drag, startPoint x: 582, startPoint y: 31, endPoint x: 525, endPoint y: 41, distance: 58.0
click at [582, 31] on icon "button" at bounding box center [582, 31] width 5 height 5
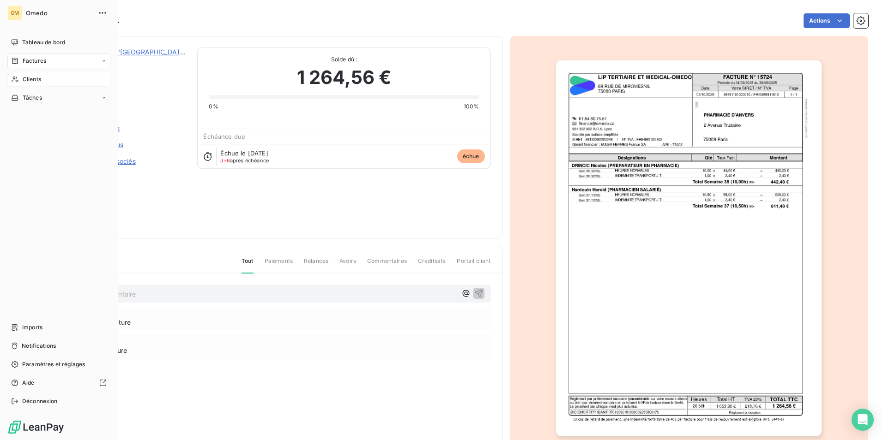
click at [20, 76] on div "Clients" at bounding box center [58, 79] width 103 height 15
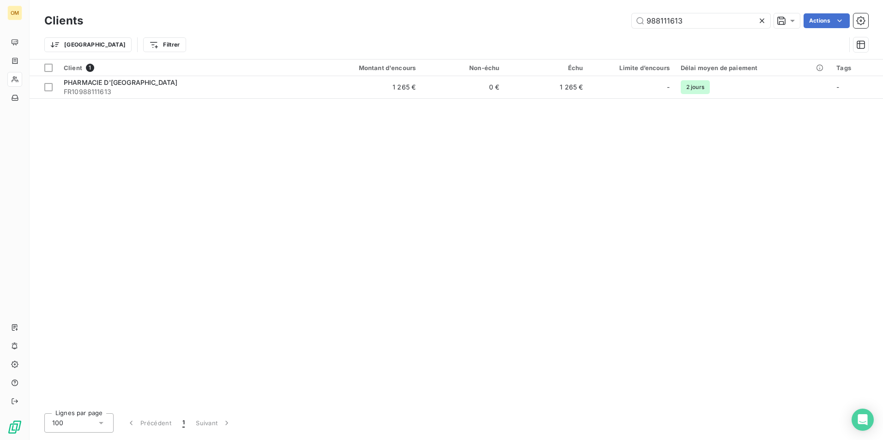
drag, startPoint x: 690, startPoint y: 17, endPoint x: 622, endPoint y: 23, distance: 68.1
click at [622, 23] on div "988111613 Actions" at bounding box center [481, 20] width 774 height 15
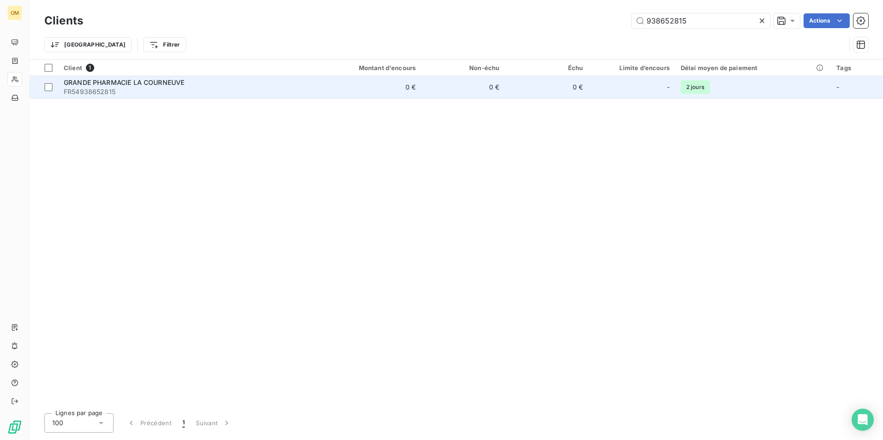
type input "938652815"
click at [204, 96] on span "FR54938652815" at bounding box center [184, 91] width 240 height 9
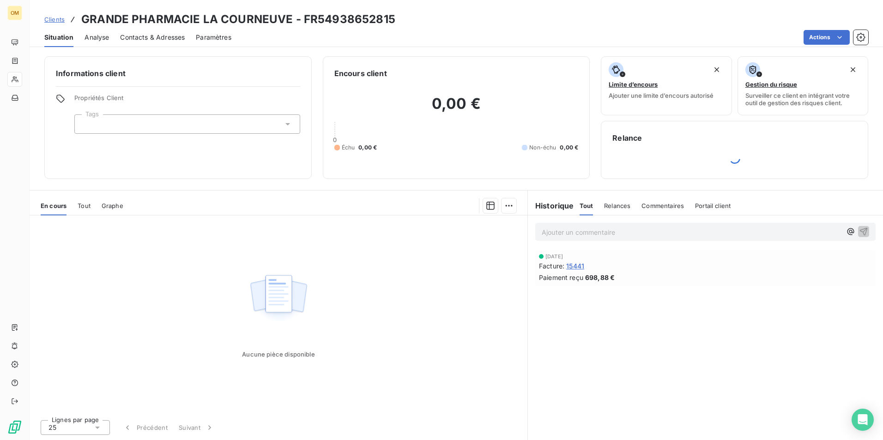
click at [570, 264] on span "15441" at bounding box center [575, 266] width 18 height 10
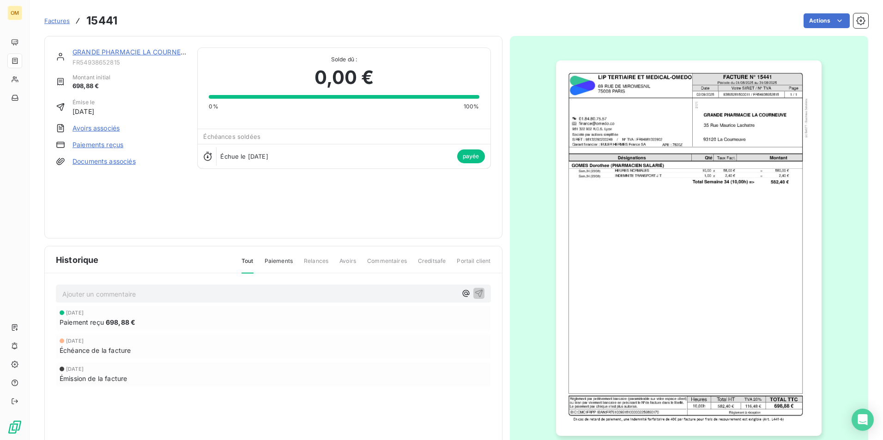
click at [660, 144] on img "button" at bounding box center [688, 248] width 265 height 376
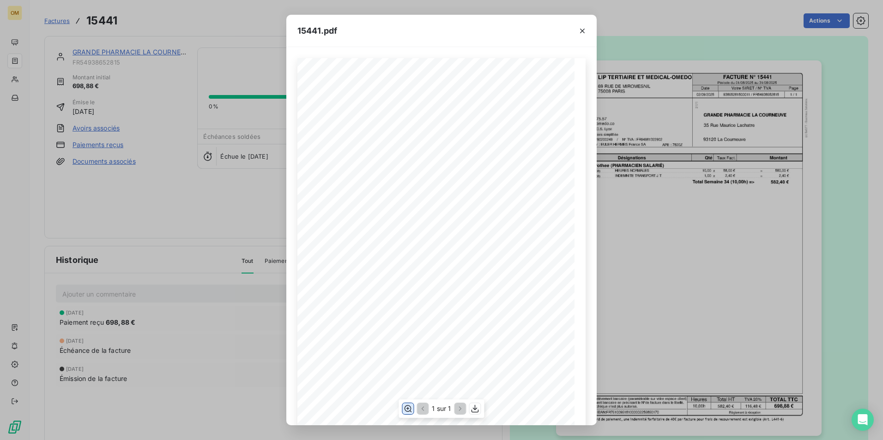
click at [403, 411] on icon "button" at bounding box center [407, 408] width 9 height 9
click at [577, 29] on button "button" at bounding box center [582, 31] width 15 height 15
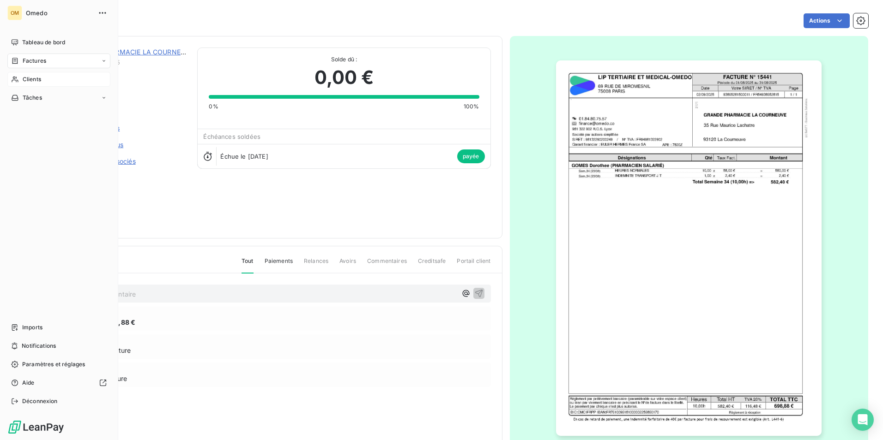
click at [22, 79] on div "Clients" at bounding box center [58, 79] width 103 height 15
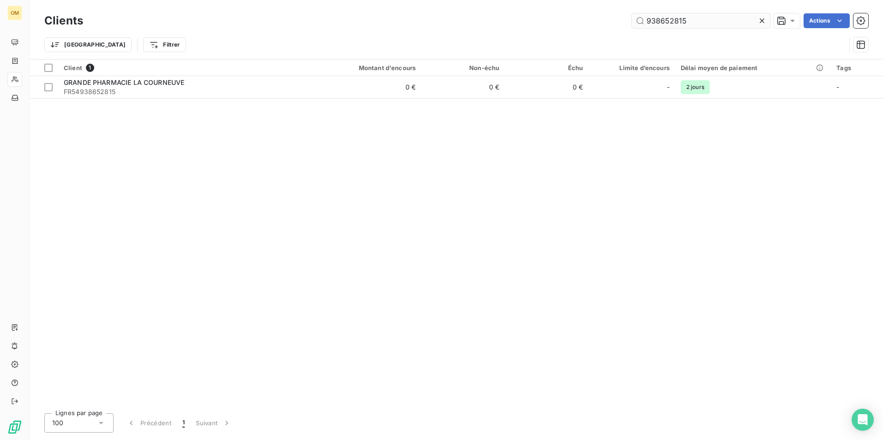
drag, startPoint x: 687, startPoint y: 20, endPoint x: 638, endPoint y: 22, distance: 49.0
click at [638, 22] on input "938652815" at bounding box center [700, 20] width 138 height 15
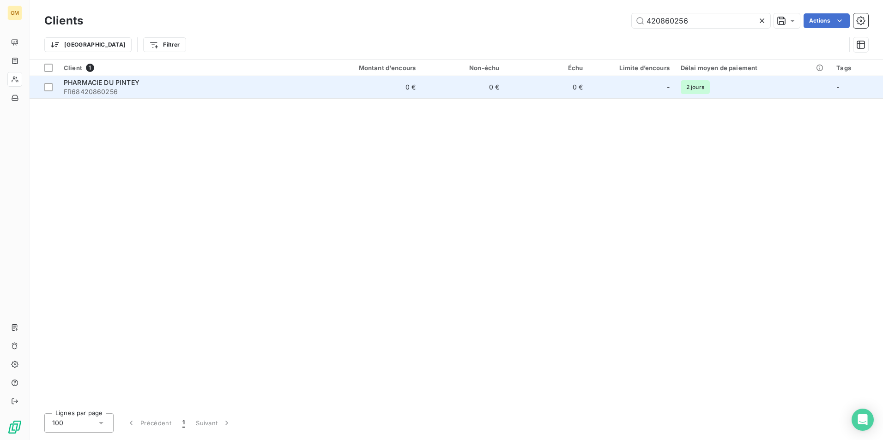
type input "420860256"
click at [198, 84] on div "PHARMACIE DU PINTEY" at bounding box center [184, 82] width 240 height 9
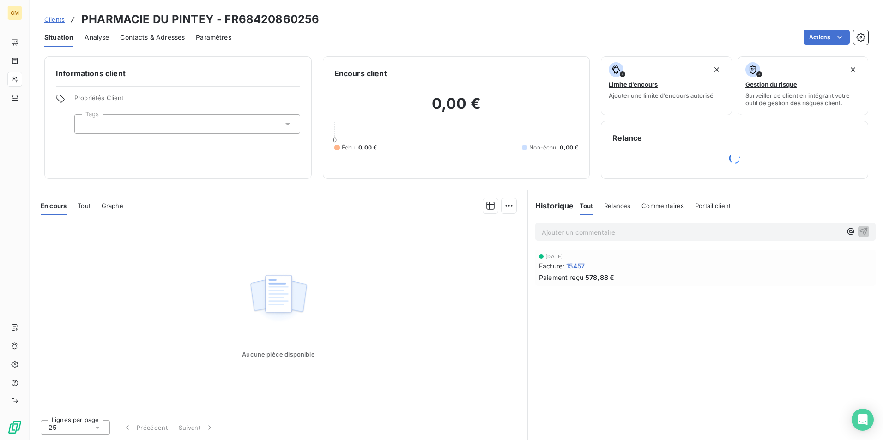
click at [580, 262] on span "15457" at bounding box center [575, 266] width 18 height 10
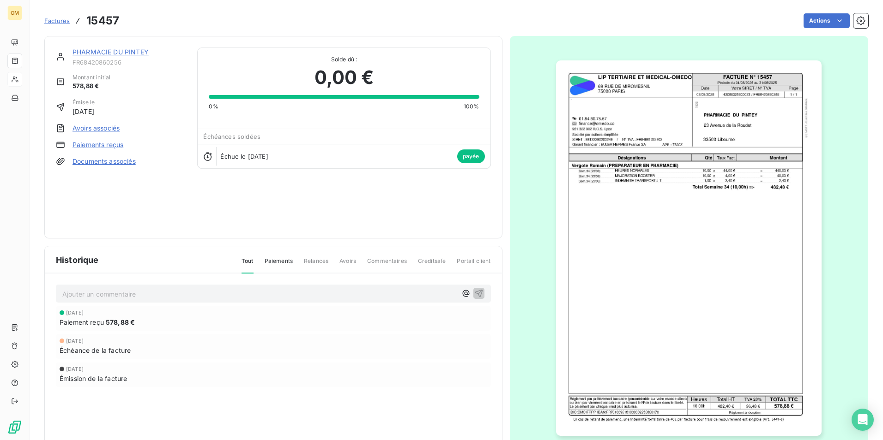
click at [627, 169] on img "button" at bounding box center [688, 248] width 265 height 376
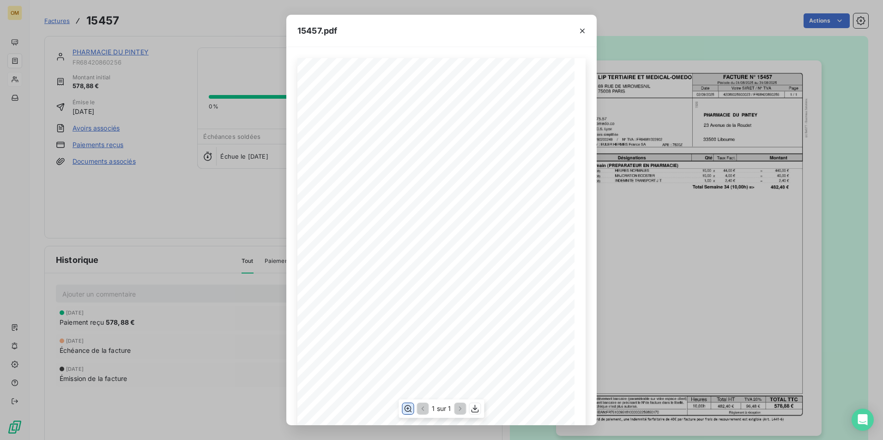
click at [407, 409] on icon "button" at bounding box center [407, 408] width 9 height 9
click at [153, 190] on div "15457.pdf FACTURE N° [GEOGRAPHIC_DATA][STREET_ADDRESS] ET MEDICAL-OMEDO Date Pa…" at bounding box center [441, 220] width 883 height 440
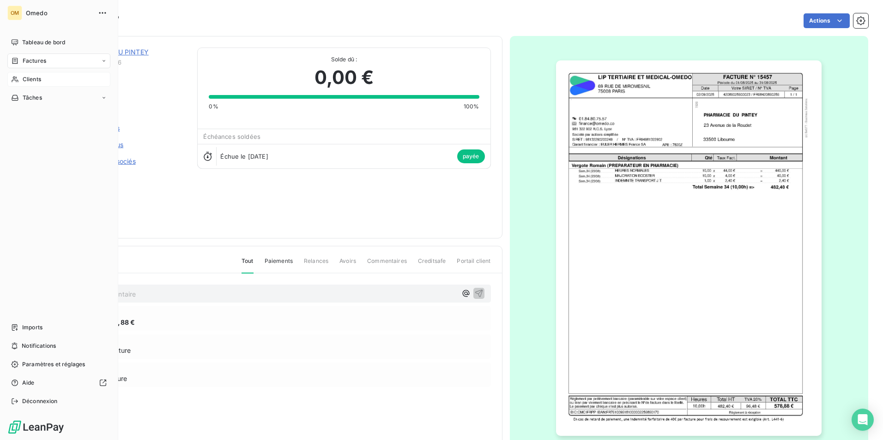
click at [22, 84] on div "Clients" at bounding box center [58, 79] width 103 height 15
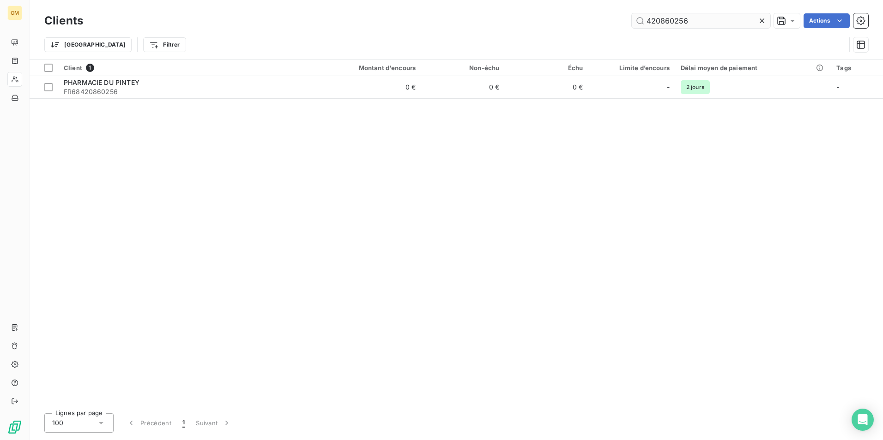
drag, startPoint x: 690, startPoint y: 22, endPoint x: 642, endPoint y: 21, distance: 48.0
click at [645, 23] on input "420860256" at bounding box center [700, 20] width 138 height 15
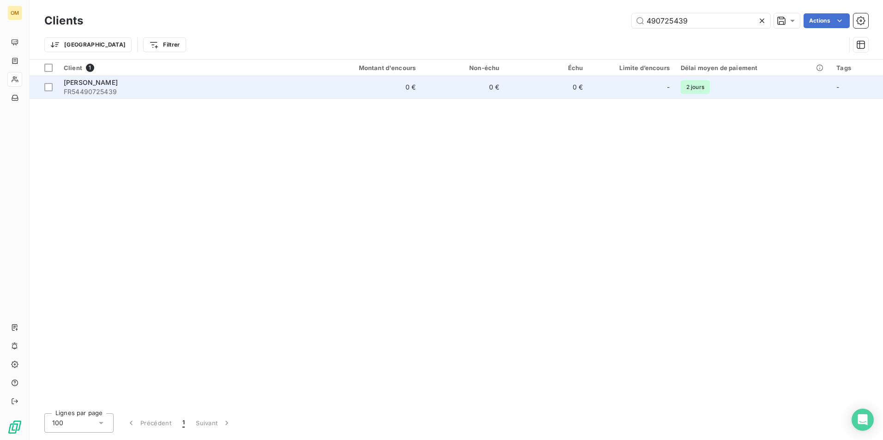
type input "490725439"
click at [237, 95] on span "FR54490725439" at bounding box center [184, 91] width 240 height 9
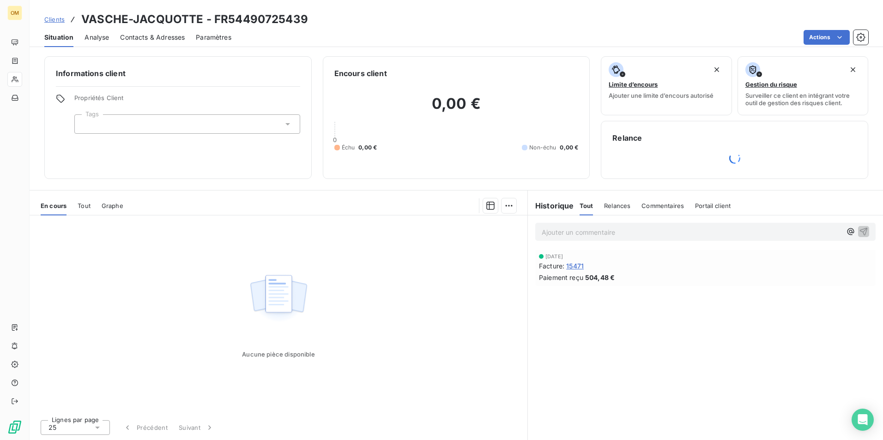
click at [572, 262] on span "15471" at bounding box center [575, 266] width 18 height 10
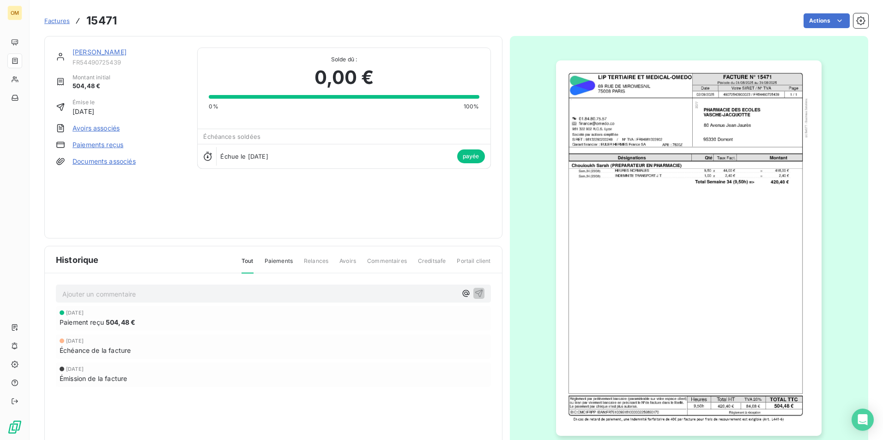
click at [591, 191] on img "button" at bounding box center [688, 248] width 265 height 376
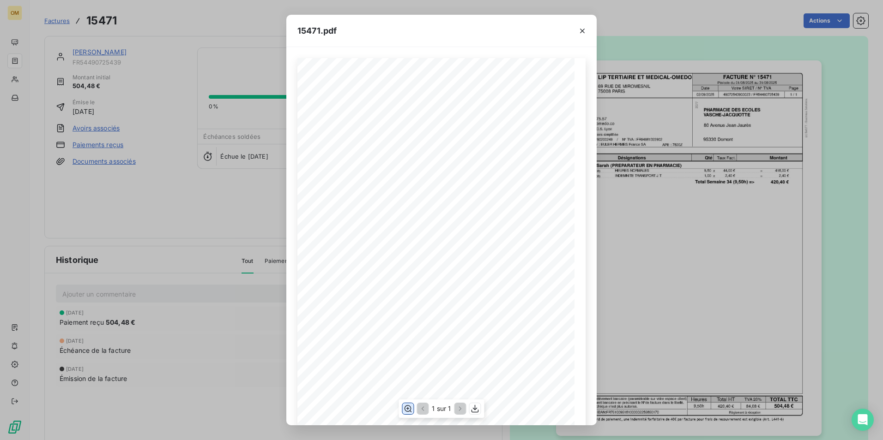
click at [407, 410] on icon "button" at bounding box center [407, 408] width 9 height 9
click at [585, 27] on icon "button" at bounding box center [581, 30] width 9 height 9
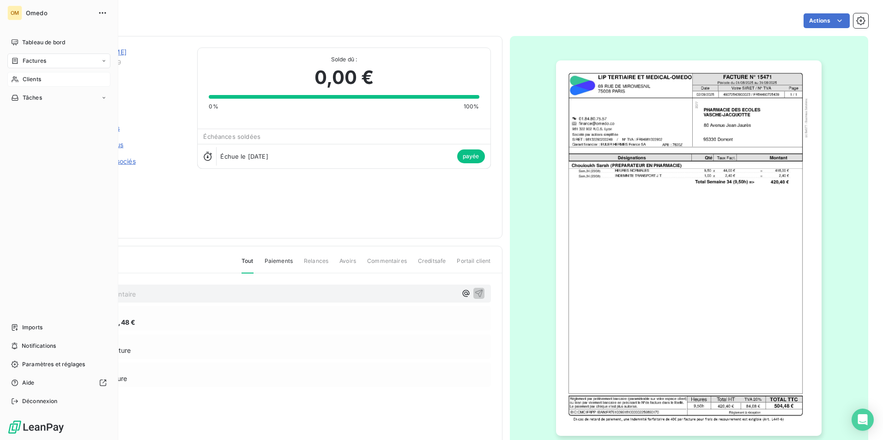
click at [19, 80] on div "Clients" at bounding box center [58, 79] width 103 height 15
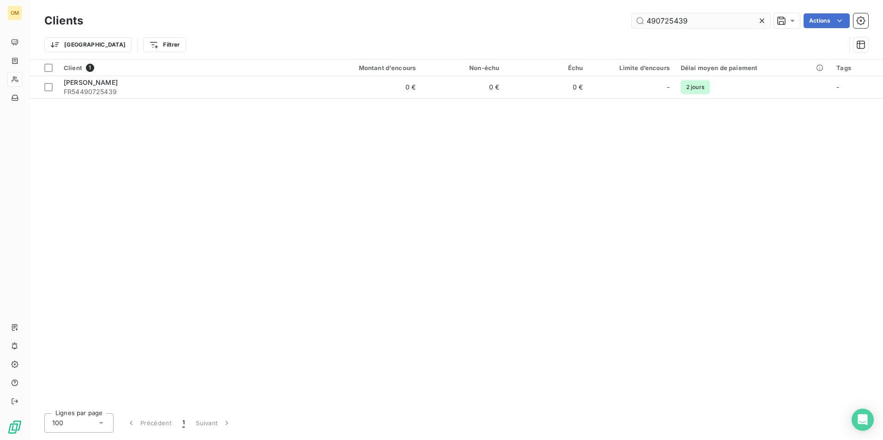
drag, startPoint x: 691, startPoint y: 21, endPoint x: 637, endPoint y: 27, distance: 54.7
click at [637, 27] on input "490725439" at bounding box center [700, 20] width 138 height 15
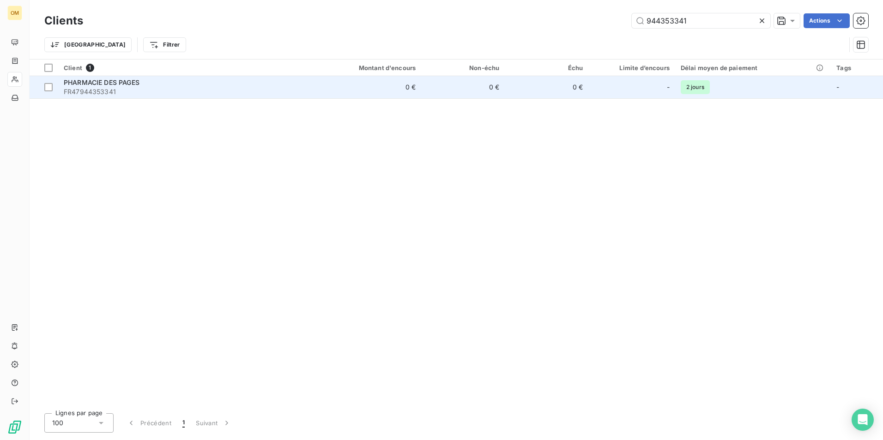
type input "944353341"
click at [177, 86] on div "PHARMACIE DES PAGES" at bounding box center [184, 82] width 240 height 9
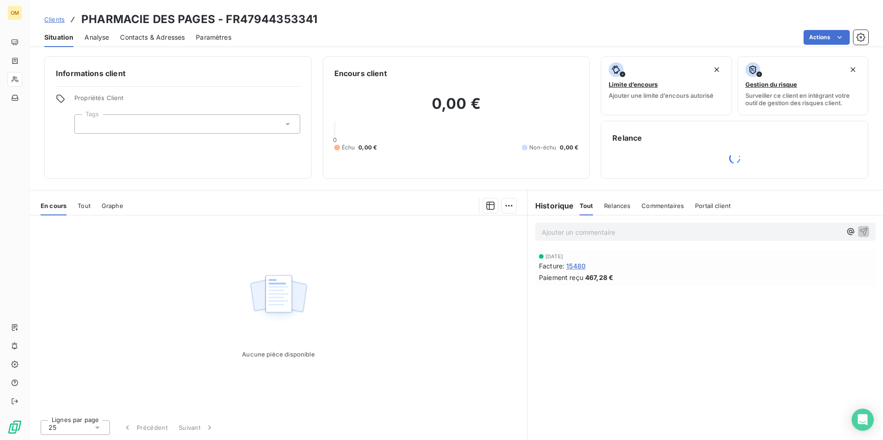
click at [575, 269] on span "15480" at bounding box center [575, 266] width 19 height 10
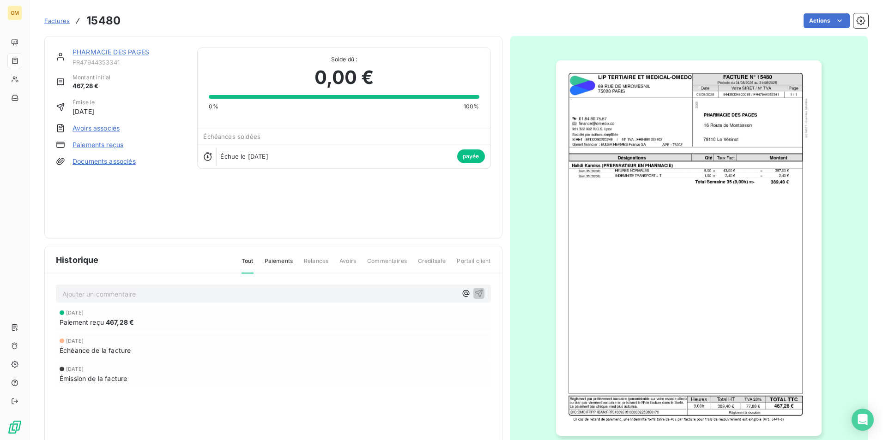
click at [637, 196] on img "button" at bounding box center [688, 248] width 265 height 376
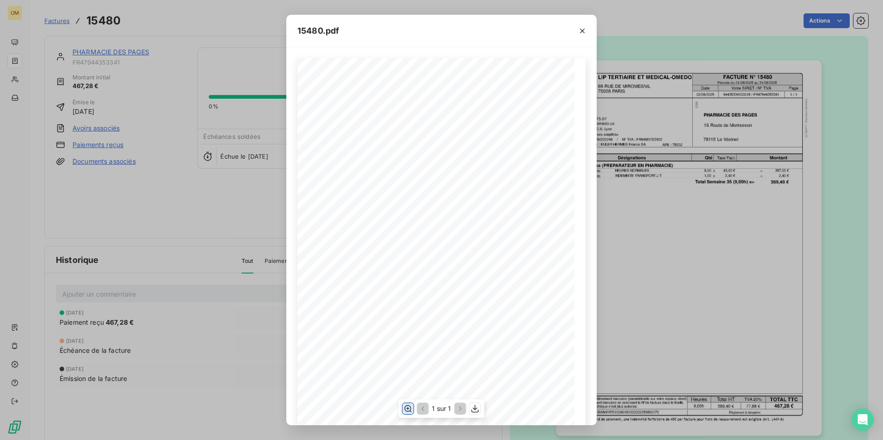
click at [405, 408] on icon "button" at bounding box center [407, 409] width 7 height 7
drag, startPoint x: 582, startPoint y: 33, endPoint x: 294, endPoint y: 75, distance: 291.6
click at [582, 33] on icon "button" at bounding box center [581, 30] width 9 height 9
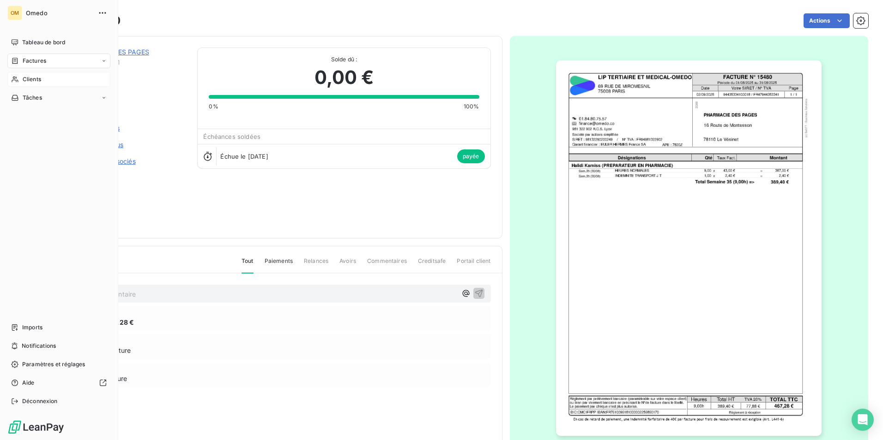
click at [9, 75] on div "Clients" at bounding box center [58, 79] width 103 height 15
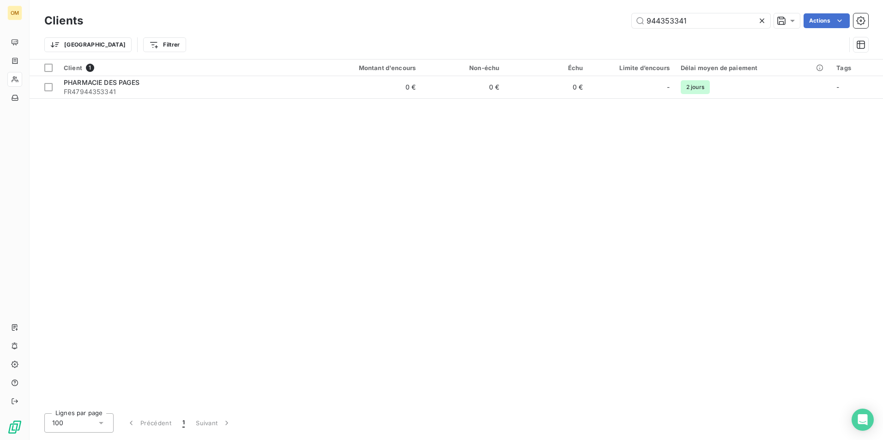
drag, startPoint x: 706, startPoint y: 18, endPoint x: 601, endPoint y: 22, distance: 104.8
click at [601, 22] on div "944353341 Actions" at bounding box center [481, 20] width 774 height 15
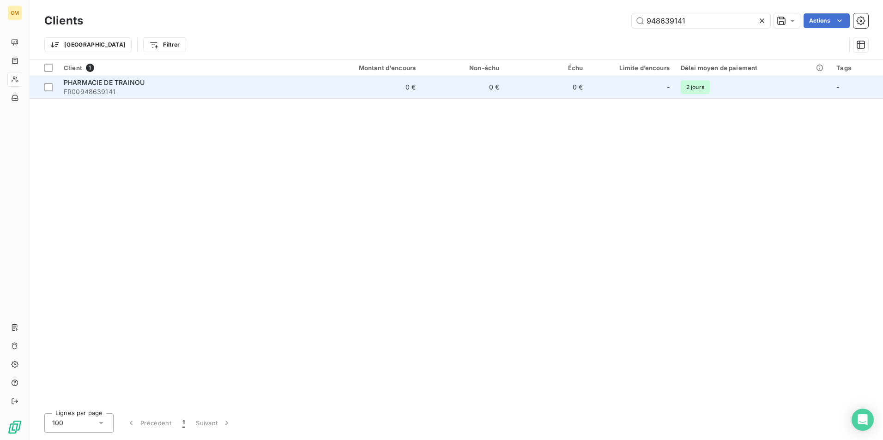
type input "948639141"
click at [292, 83] on div "PHARMACIE DE TRAINOU" at bounding box center [184, 82] width 240 height 9
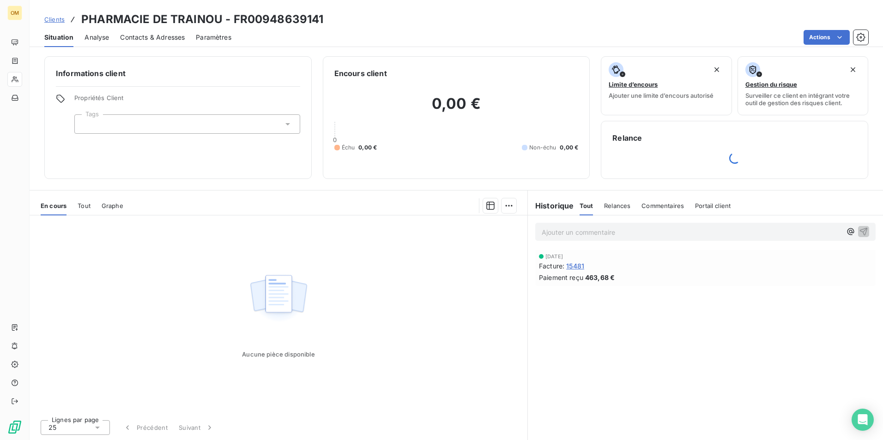
click at [580, 268] on span "15481" at bounding box center [575, 266] width 18 height 10
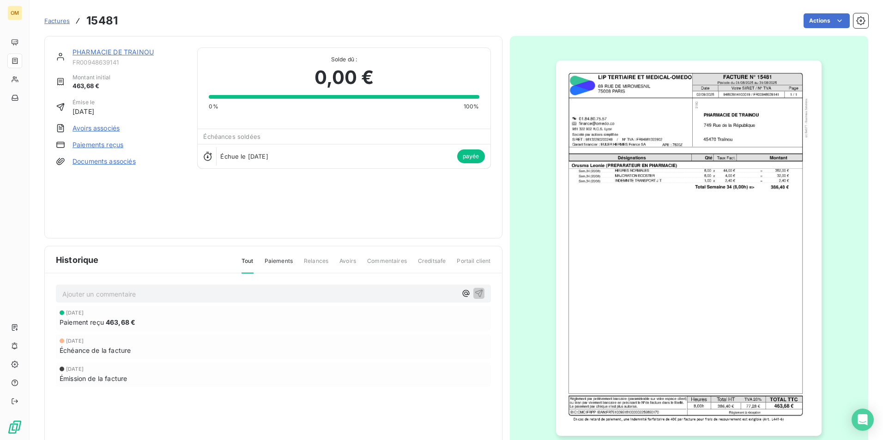
click at [649, 144] on img "button" at bounding box center [688, 248] width 265 height 376
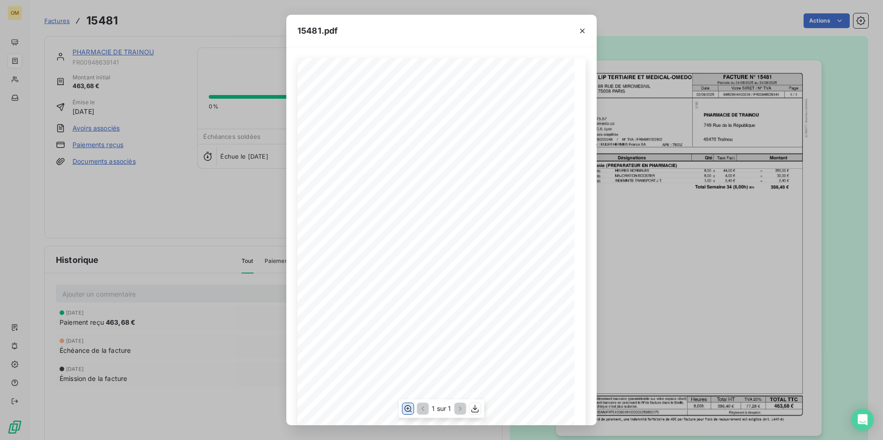
click at [402, 408] on button "button" at bounding box center [407, 408] width 11 height 11
click at [580, 34] on icon "button" at bounding box center [581, 30] width 9 height 9
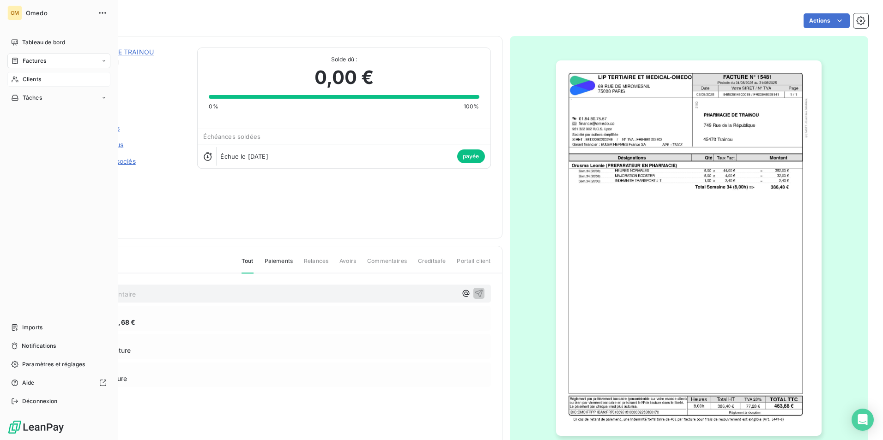
click at [23, 82] on span "Clients" at bounding box center [32, 79] width 18 height 8
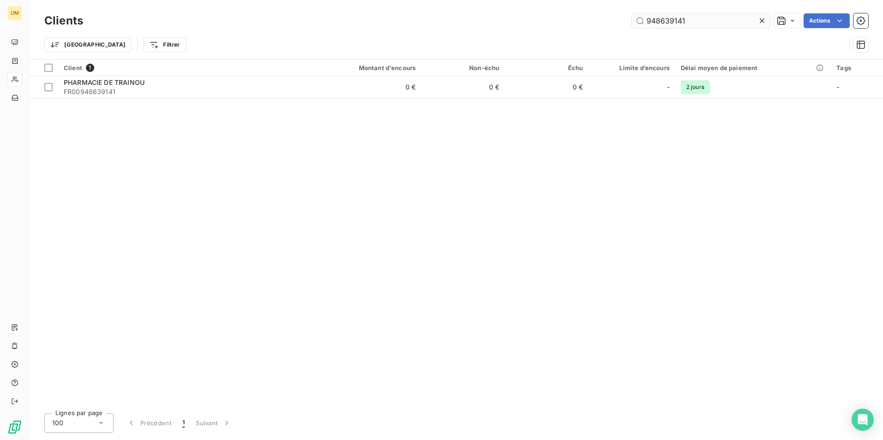
drag, startPoint x: 690, startPoint y: 24, endPoint x: 643, endPoint y: 21, distance: 46.7
click at [643, 21] on input "948639141" at bounding box center [700, 20] width 138 height 15
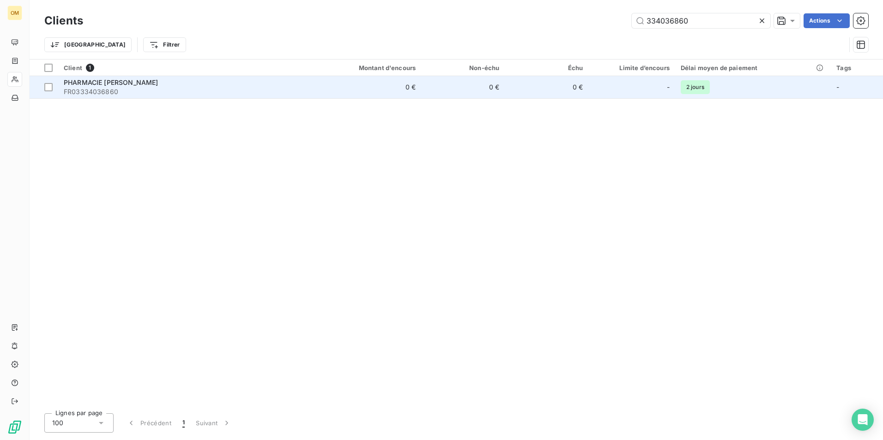
type input "334036860"
click at [259, 89] on span "FR03334036860" at bounding box center [184, 91] width 240 height 9
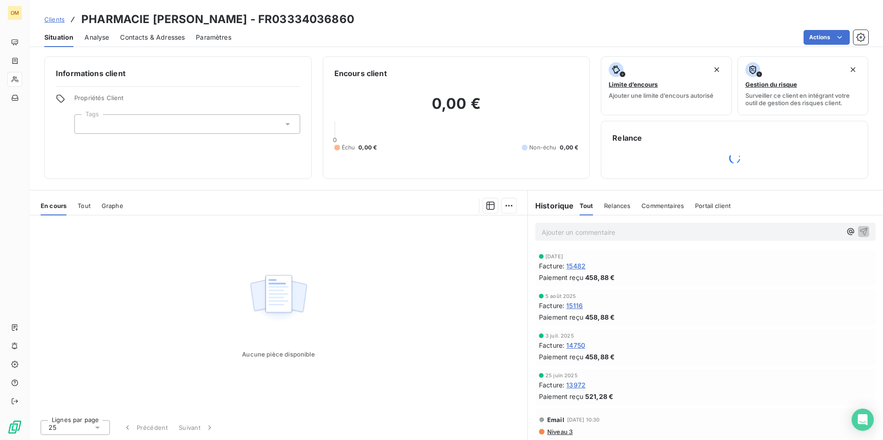
click at [577, 261] on span "15482" at bounding box center [575, 266] width 19 height 10
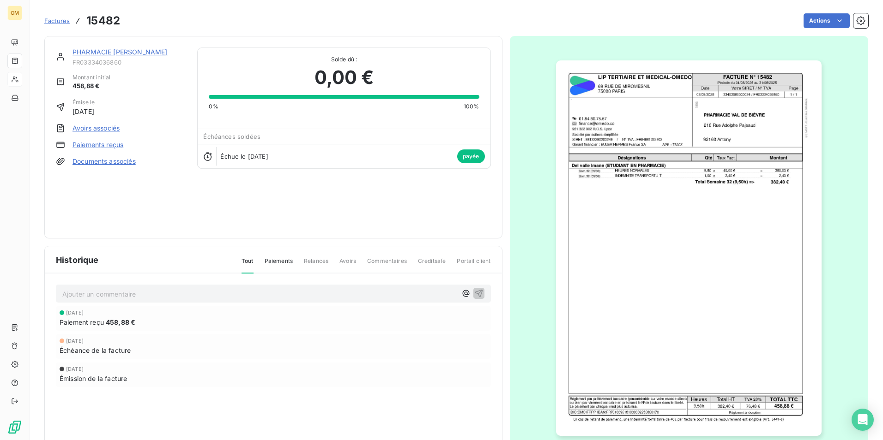
click at [642, 197] on img "button" at bounding box center [688, 248] width 265 height 376
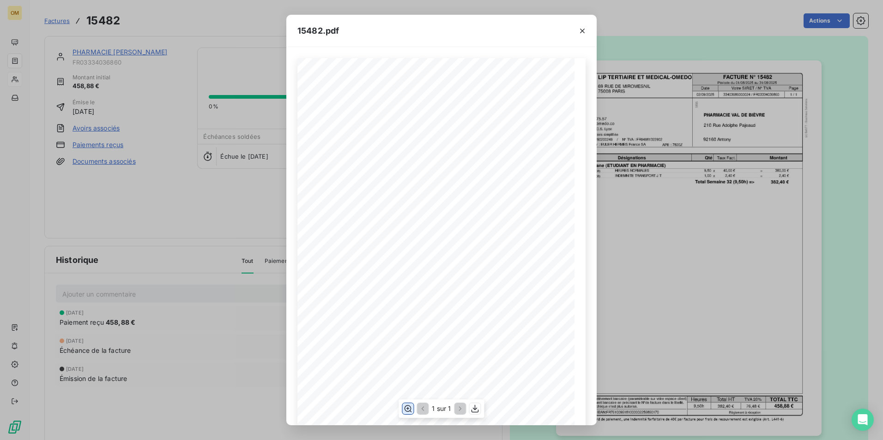
click at [406, 406] on icon "button" at bounding box center [407, 409] width 7 height 7
click at [199, 222] on div "15482.pdf FACTURE N° 15482 [STREET_ADDRESS][GEOGRAPHIC_DATA] ET MEDICAL-OMEDO D…" at bounding box center [441, 220] width 883 height 440
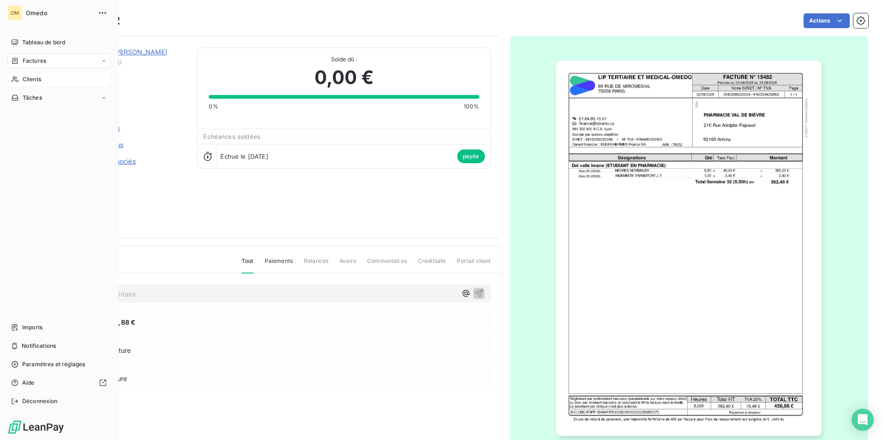
click at [25, 82] on span "Clients" at bounding box center [32, 79] width 18 height 8
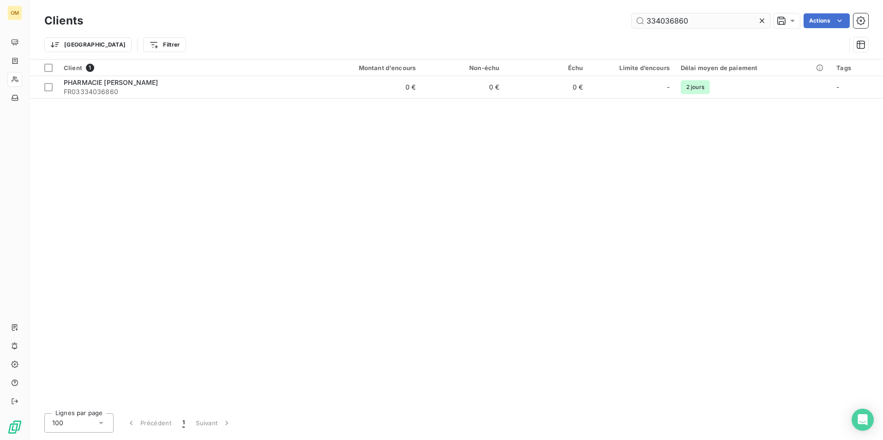
drag, startPoint x: 697, startPoint y: 20, endPoint x: 639, endPoint y: 19, distance: 57.2
click at [639, 19] on input "334036860" at bounding box center [700, 20] width 138 height 15
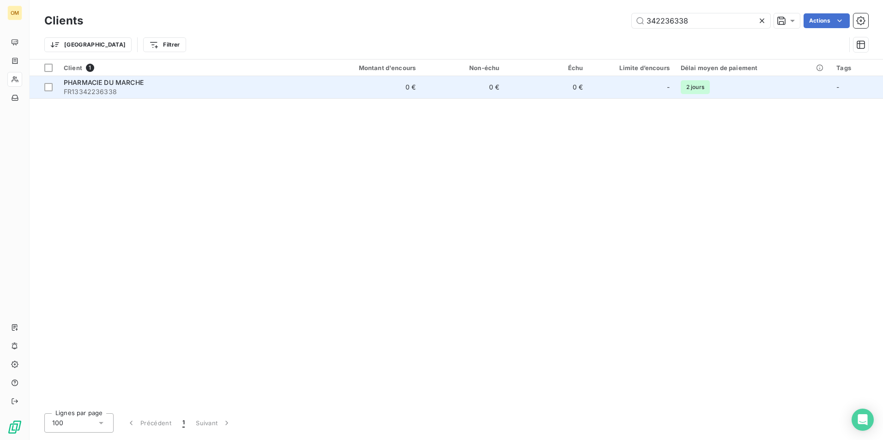
type input "342236338"
click at [234, 87] on span "FR13342236338" at bounding box center [184, 91] width 240 height 9
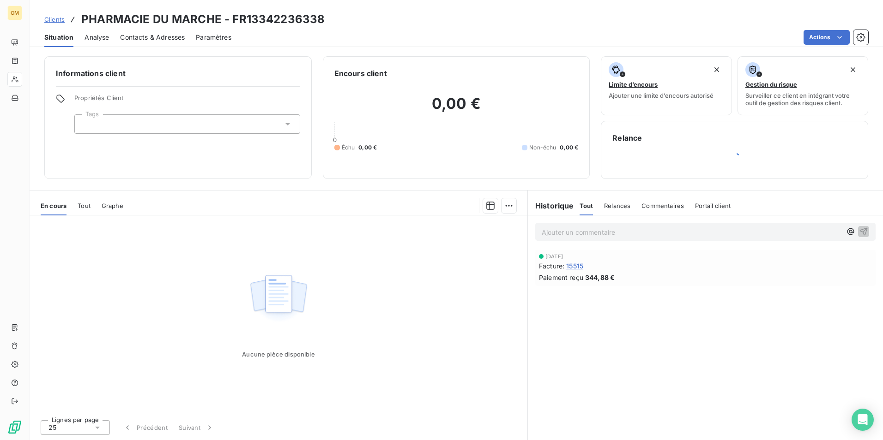
click at [576, 266] on span "15515" at bounding box center [574, 266] width 17 height 10
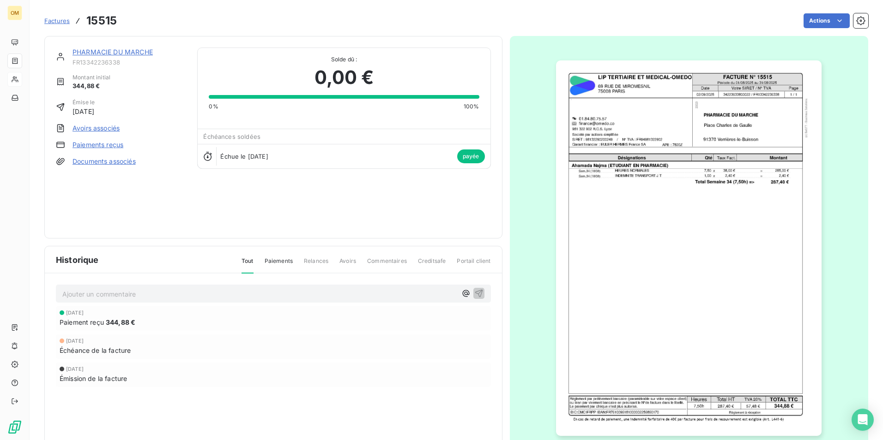
click at [617, 180] on img "button" at bounding box center [688, 248] width 265 height 376
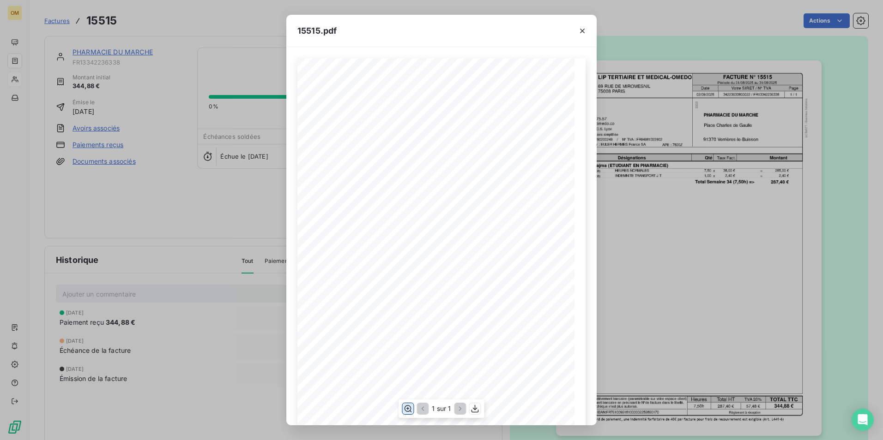
click at [411, 407] on icon "button" at bounding box center [407, 408] width 9 height 9
drag, startPoint x: 582, startPoint y: 32, endPoint x: 561, endPoint y: 39, distance: 22.0
click at [582, 32] on icon "button" at bounding box center [581, 30] width 9 height 9
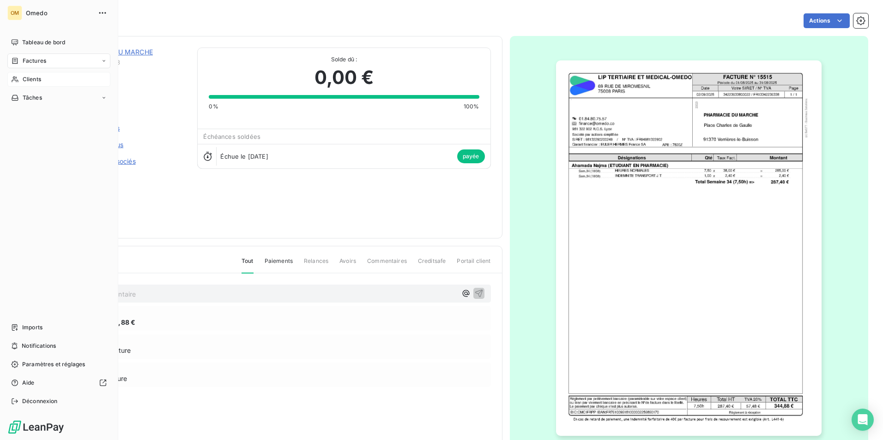
click at [21, 82] on div "Clients" at bounding box center [58, 79] width 103 height 15
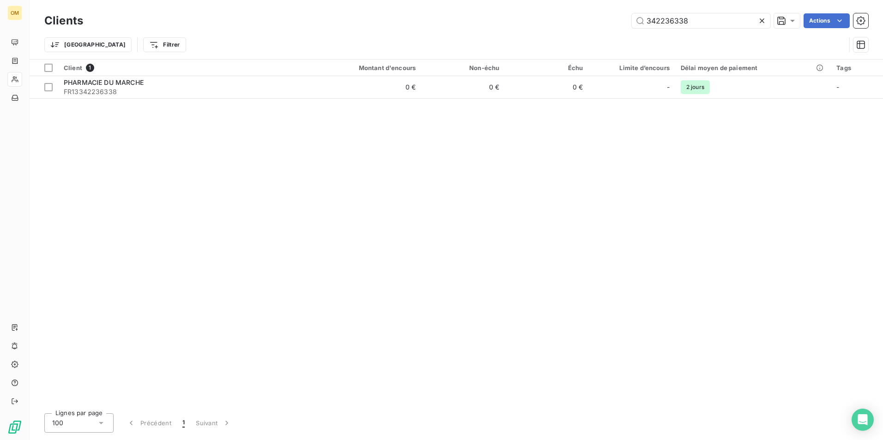
click at [757, 21] on icon at bounding box center [761, 20] width 9 height 9
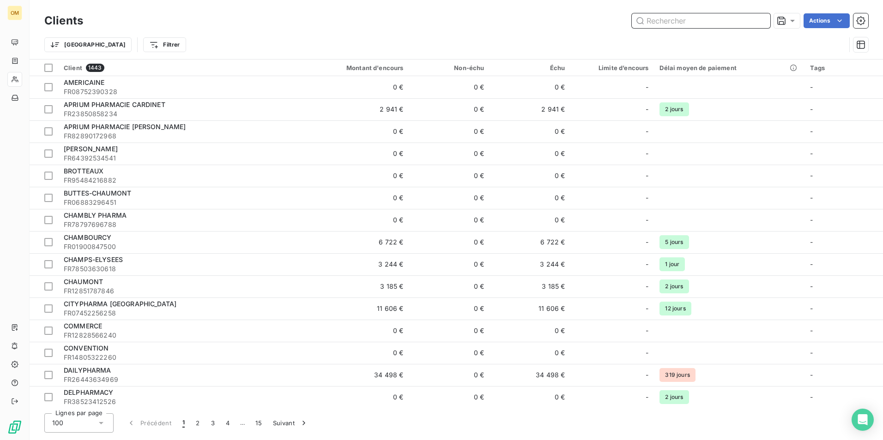
click at [674, 21] on input "text" at bounding box center [700, 20] width 138 height 15
click at [697, 16] on input "text" at bounding box center [700, 20] width 138 height 15
paste input "PHARMACIE SAYDE-DELION"
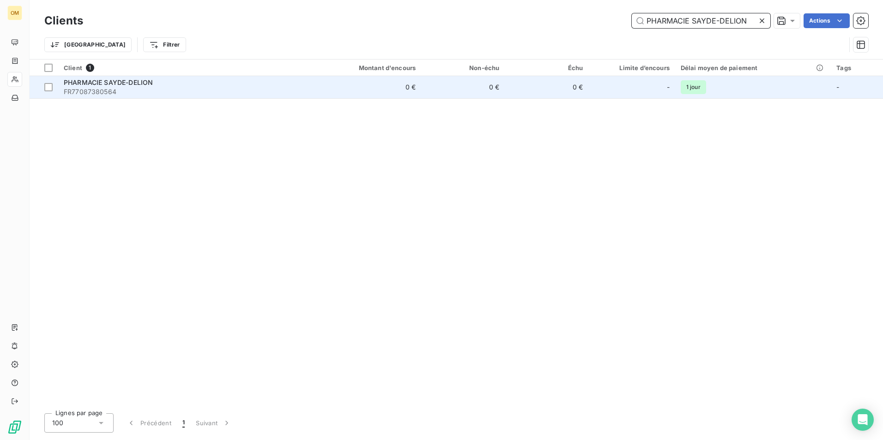
type input "PHARMACIE SAYDE-DELION"
click at [161, 85] on div "PHARMACIE SAYDE-DELION" at bounding box center [184, 82] width 240 height 9
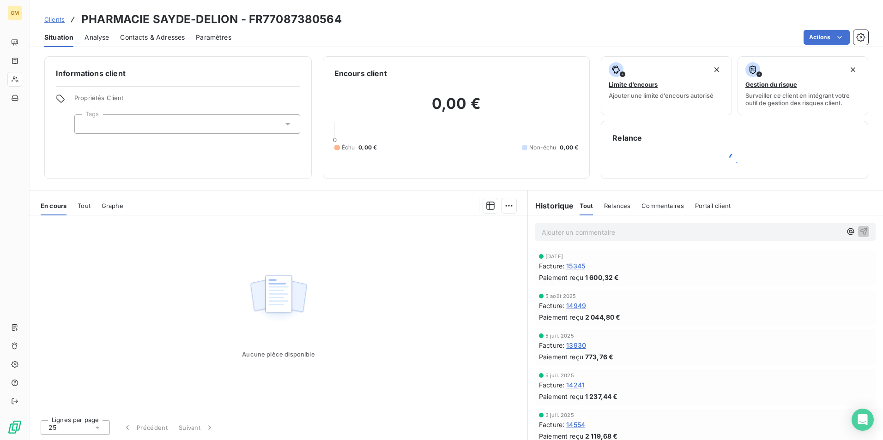
click at [577, 268] on span "15345" at bounding box center [575, 266] width 19 height 10
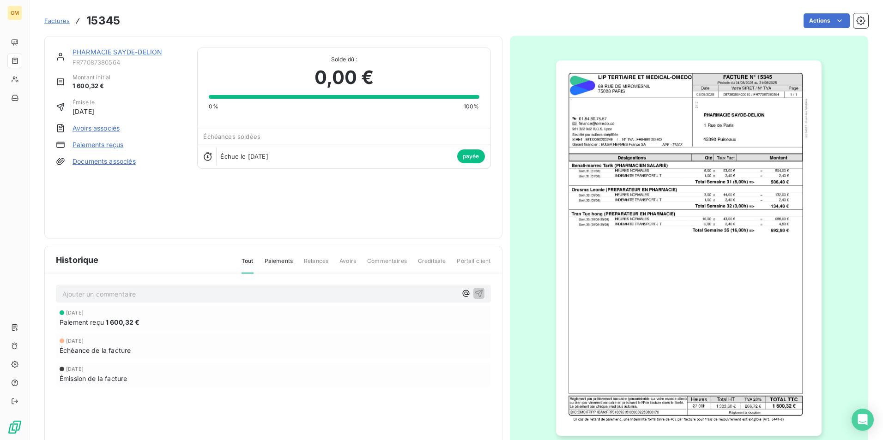
click at [691, 207] on img "button" at bounding box center [688, 248] width 265 height 376
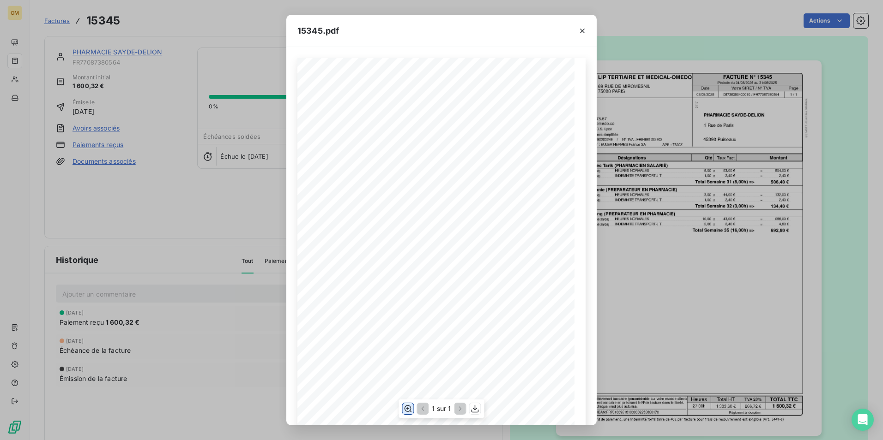
click at [406, 408] on icon "button" at bounding box center [407, 408] width 9 height 9
